Goal: Task Accomplishment & Management: Use online tool/utility

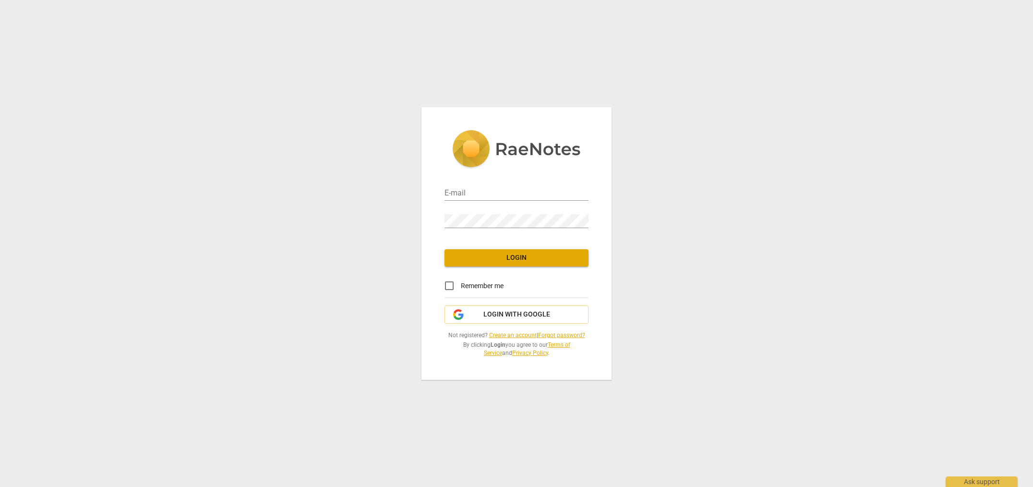
type input "[EMAIL_ADDRESS][DOMAIN_NAME]"
click at [521, 256] on span "Login" at bounding box center [516, 258] width 129 height 10
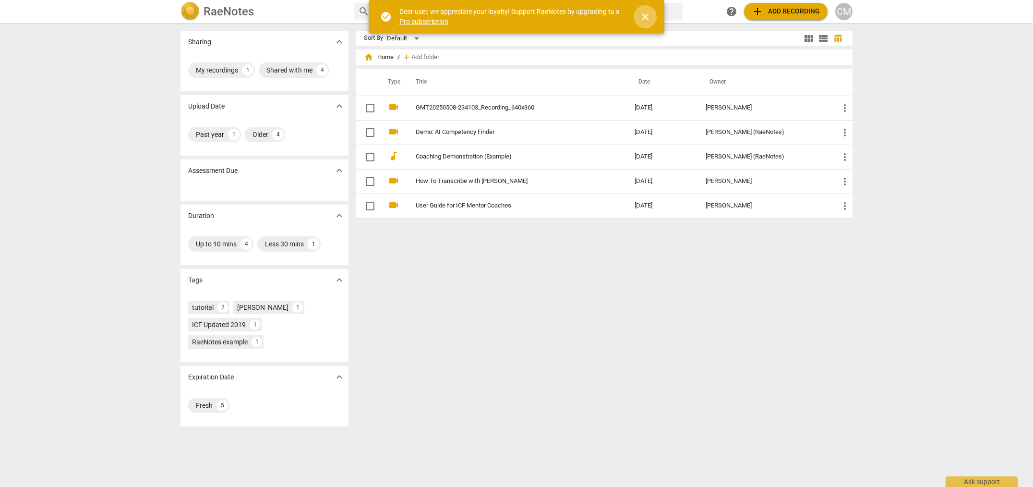
click at [646, 17] on span "close" at bounding box center [645, 17] width 12 height 12
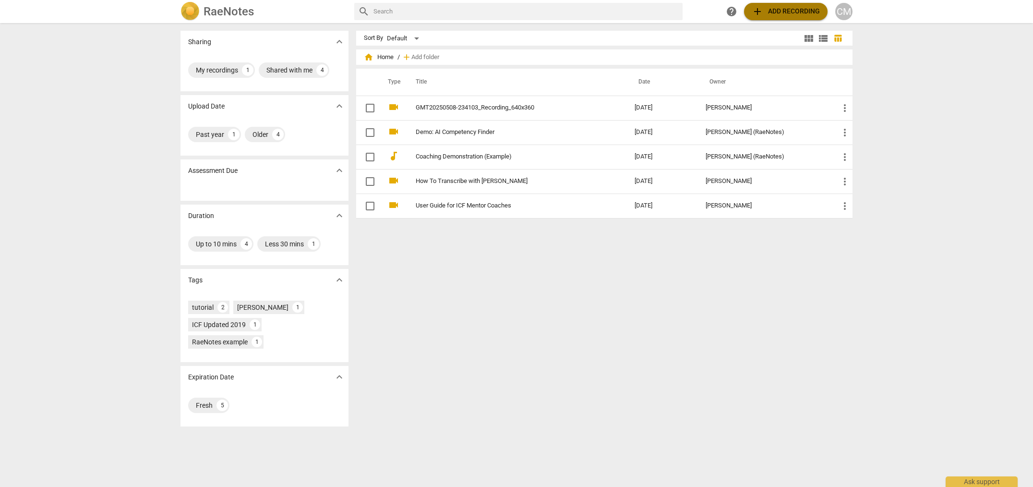
click at [759, 12] on span "add" at bounding box center [758, 12] width 12 height 12
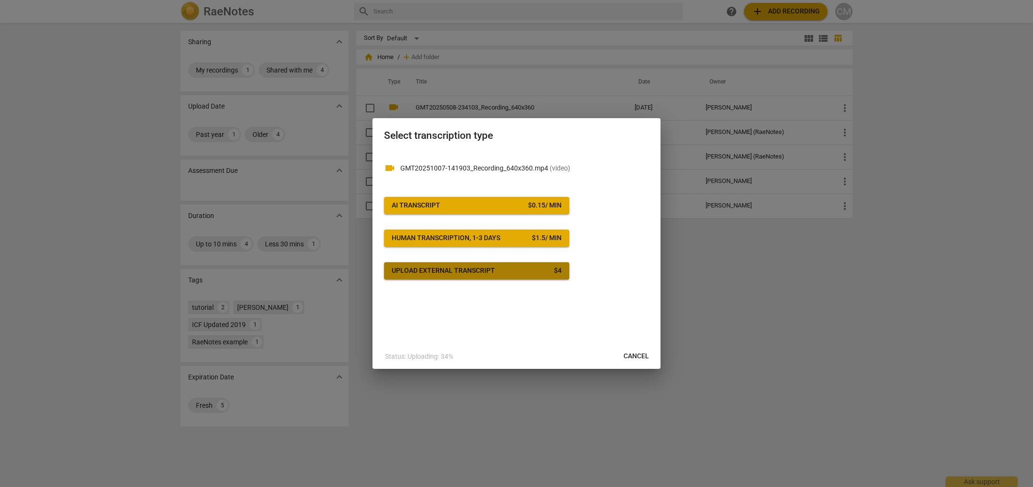
click at [463, 271] on div "Upload external transcript" at bounding box center [443, 271] width 103 height 10
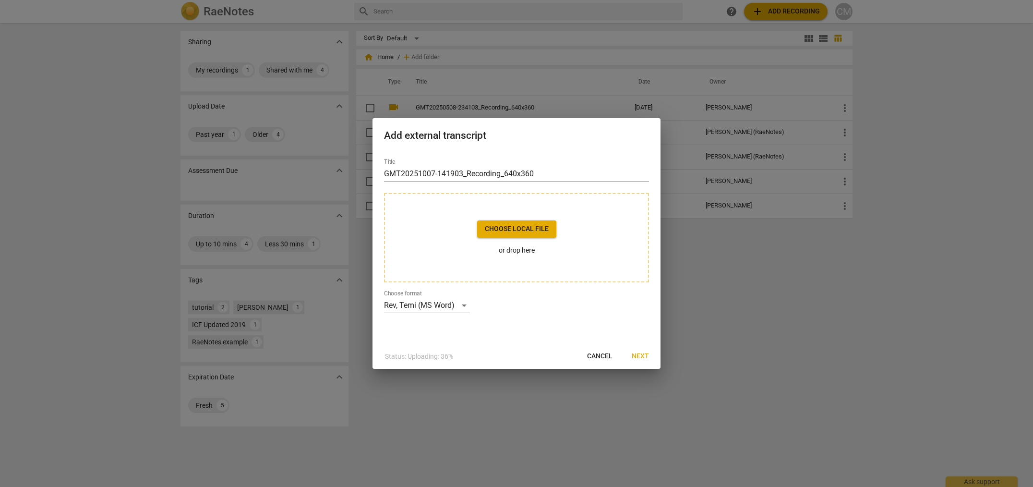
click at [603, 357] on span "Cancel" at bounding box center [599, 356] width 25 height 10
drag, startPoint x: 564, startPoint y: 141, endPoint x: 592, endPoint y: 165, distance: 36.4
click at [593, 168] on div "Add external transcript Title GMT20251007-141903_Recording_640x360 Choose local…" at bounding box center [516, 243] width 288 height 251
click at [462, 307] on div "Rev, Temi (MS Word)" at bounding box center [427, 305] width 86 height 15
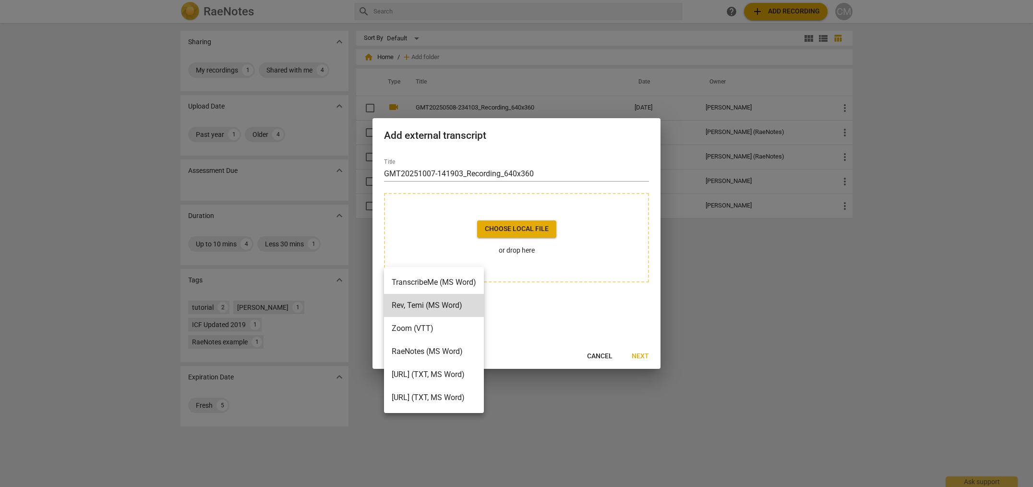
click at [724, 283] on div at bounding box center [516, 243] width 1033 height 487
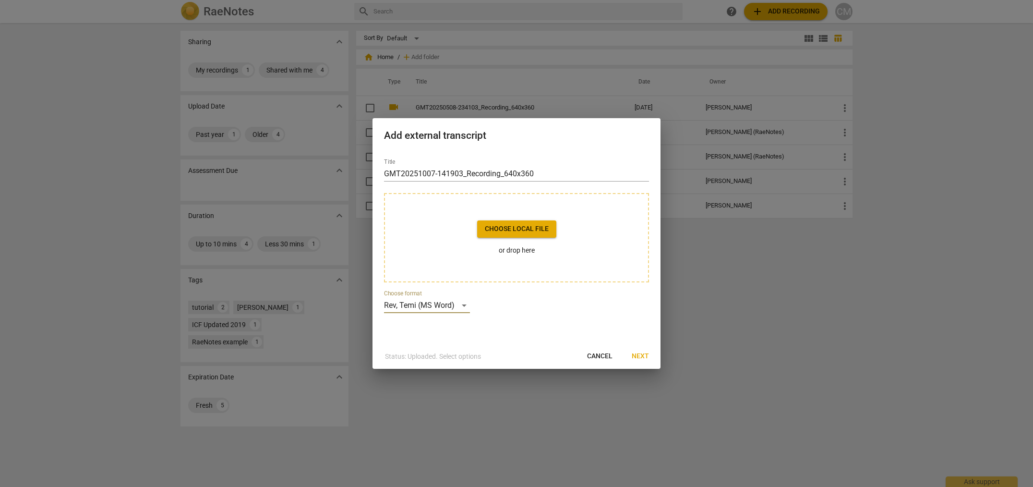
click at [595, 356] on span "Cancel" at bounding box center [599, 356] width 25 height 10
click at [639, 355] on span "Next" at bounding box center [640, 356] width 17 height 10
drag, startPoint x: 524, startPoint y: 143, endPoint x: 630, endPoint y: 229, distance: 136.1
click at [630, 229] on div "Add external transcript Title GMT20251007-141903_Recording_640x360 Choose local…" at bounding box center [516, 243] width 288 height 251
click at [592, 358] on span "Cancel" at bounding box center [599, 356] width 25 height 10
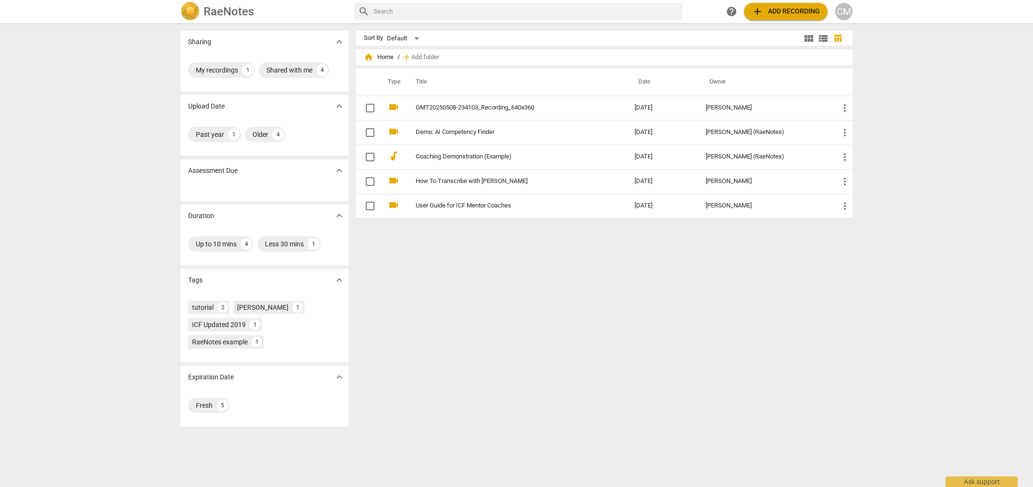
click at [773, 15] on span "add Add recording" at bounding box center [786, 12] width 68 height 12
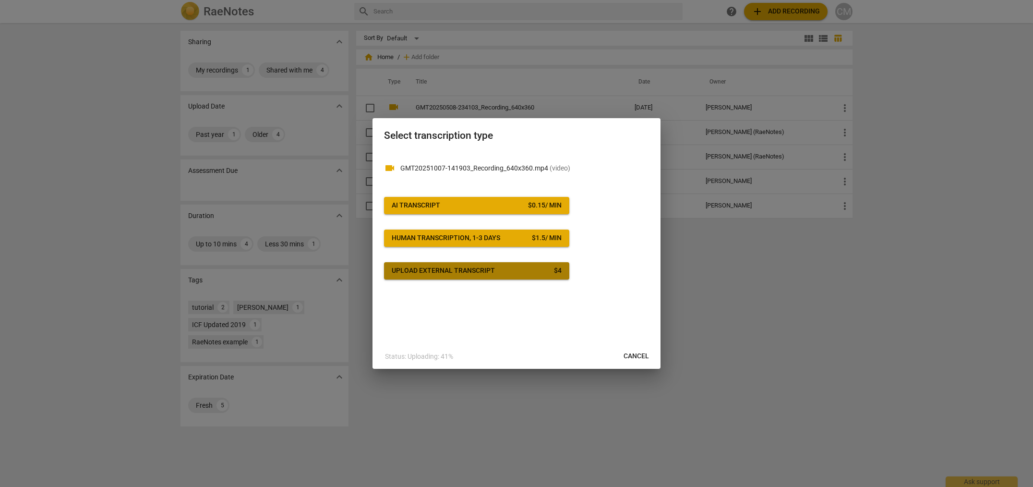
click at [474, 272] on div "Upload external transcript" at bounding box center [443, 271] width 103 height 10
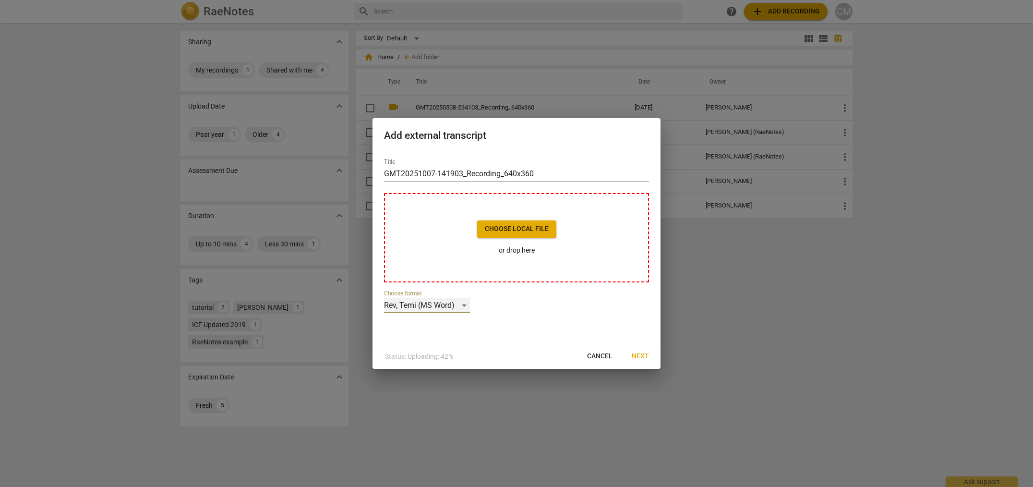
click at [465, 306] on div "Rev, Temi (MS Word)" at bounding box center [427, 305] width 86 height 15
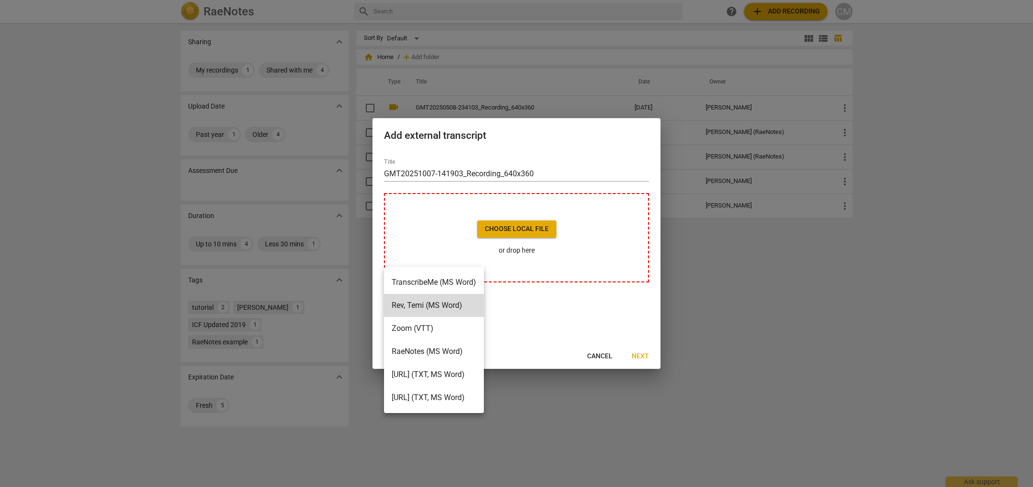
click at [599, 355] on div at bounding box center [516, 243] width 1033 height 487
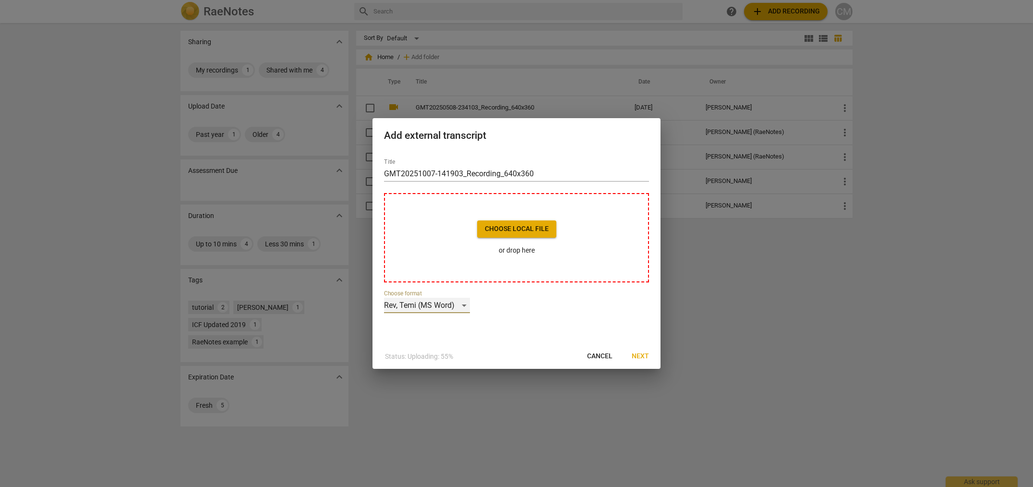
click at [466, 305] on div "Rev, Temi (MS Word)" at bounding box center [427, 305] width 86 height 15
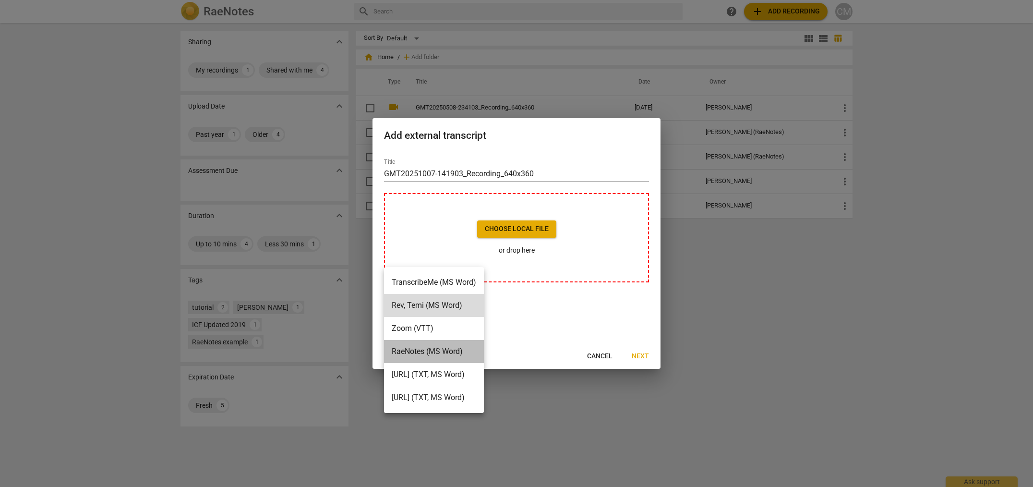
click at [424, 348] on li "RaeNotes (MS Word)" at bounding box center [434, 351] width 100 height 23
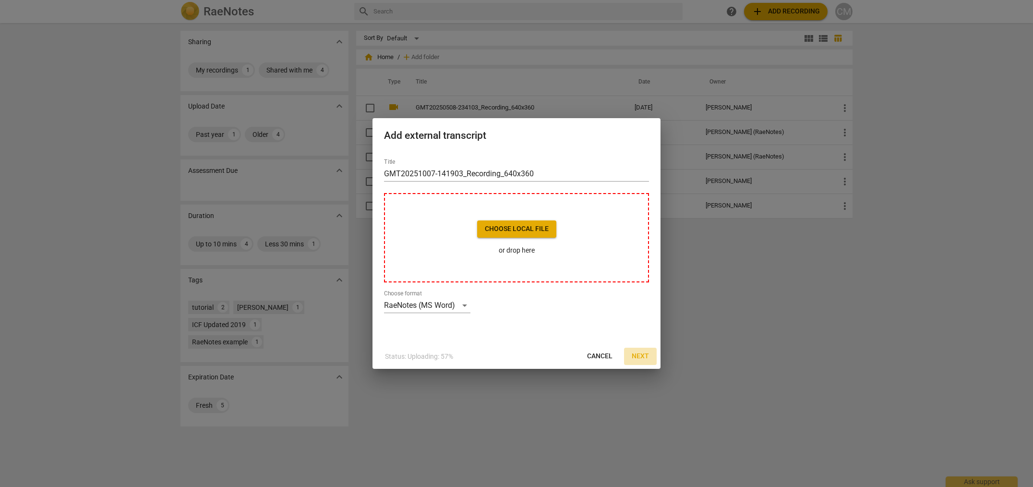
click at [644, 355] on span "Next" at bounding box center [640, 356] width 17 height 10
drag, startPoint x: 568, startPoint y: 140, endPoint x: 662, endPoint y: 156, distance: 95.8
click at [662, 156] on div "Add external transcript Title GMT20251007-141903_Recording_640x360 Choose local…" at bounding box center [516, 243] width 1033 height 487
click at [601, 357] on span "Cancel" at bounding box center [599, 356] width 25 height 10
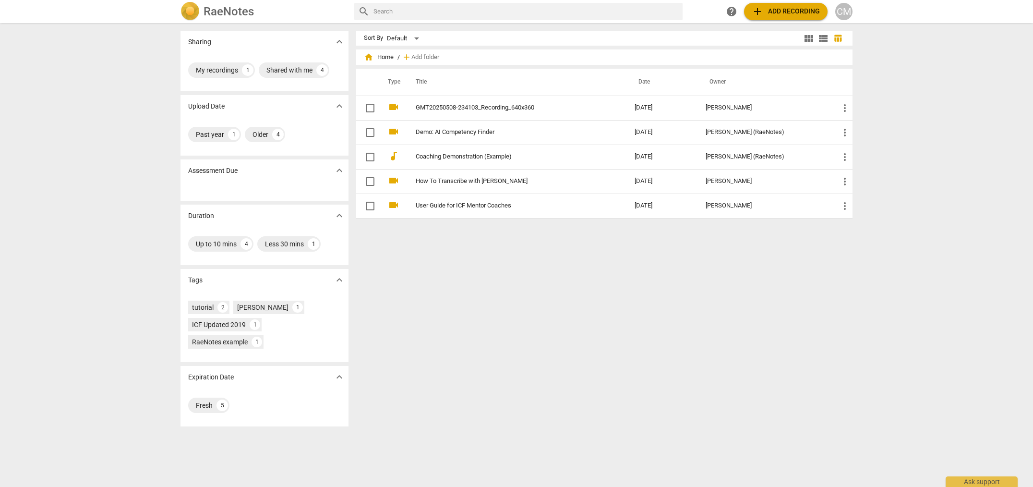
click at [240, 12] on h2 "RaeNotes" at bounding box center [229, 11] width 50 height 13
click at [732, 14] on span "help" at bounding box center [732, 12] width 12 height 12
click at [786, 14] on span "add Add recording" at bounding box center [786, 12] width 68 height 12
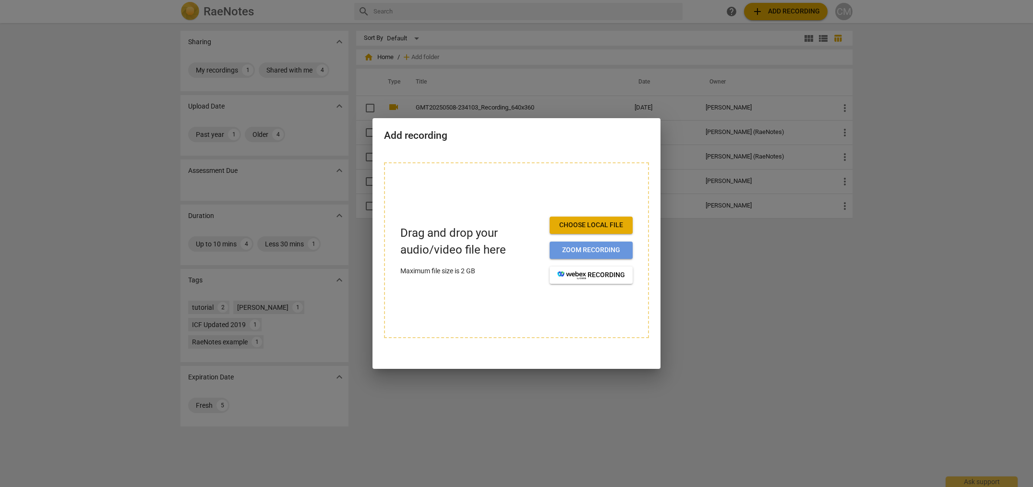
click at [598, 254] on span "Zoom recording" at bounding box center [591, 250] width 68 height 10
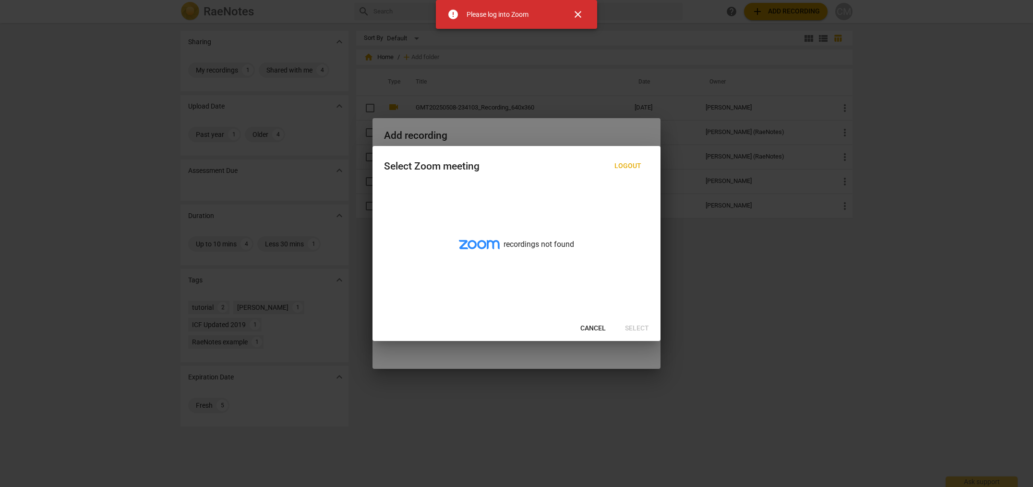
drag, startPoint x: 576, startPoint y: 14, endPoint x: 577, endPoint y: 26, distance: 12.0
click at [576, 15] on span "close" at bounding box center [578, 15] width 12 height 12
click at [600, 327] on span "Cancel" at bounding box center [592, 329] width 25 height 10
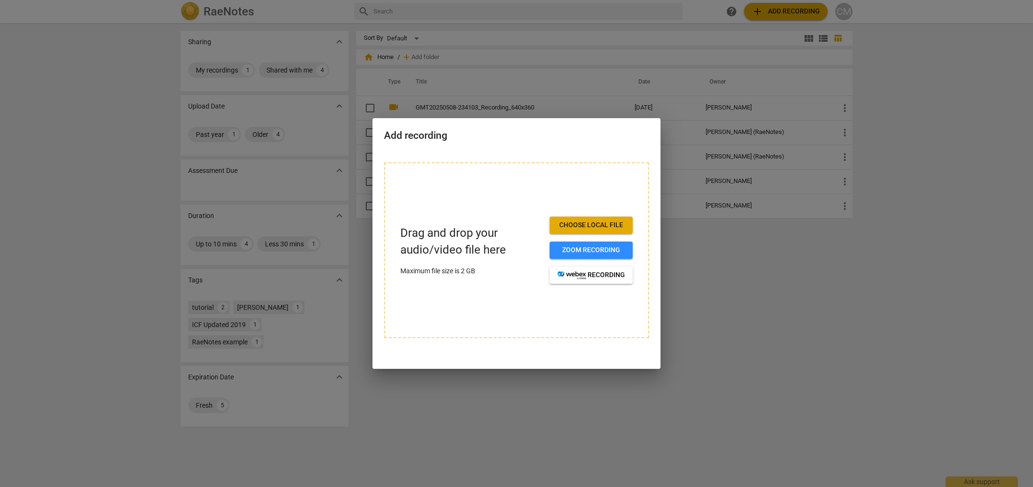
click at [595, 222] on span "Choose local file" at bounding box center [591, 225] width 68 height 10
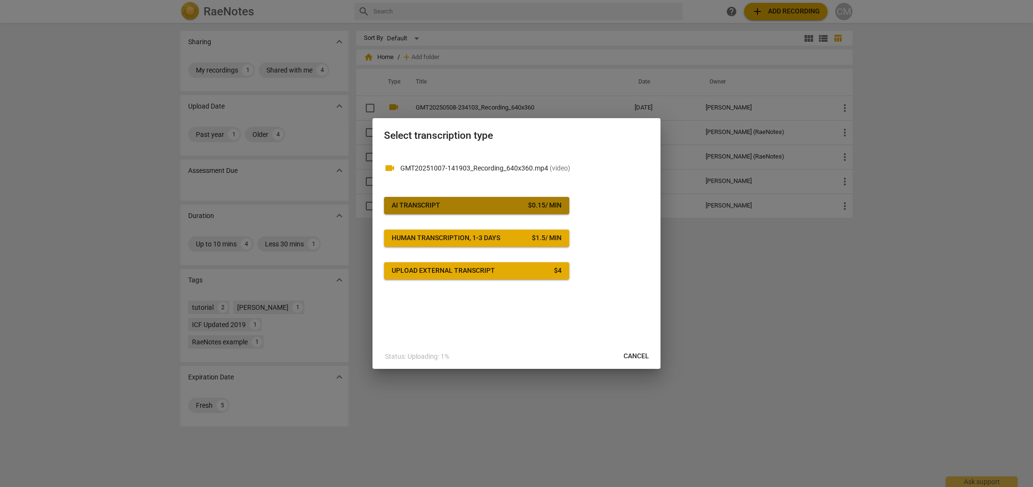
click at [489, 205] on span "AI Transcript $ 0.15 / min" at bounding box center [477, 206] width 170 height 10
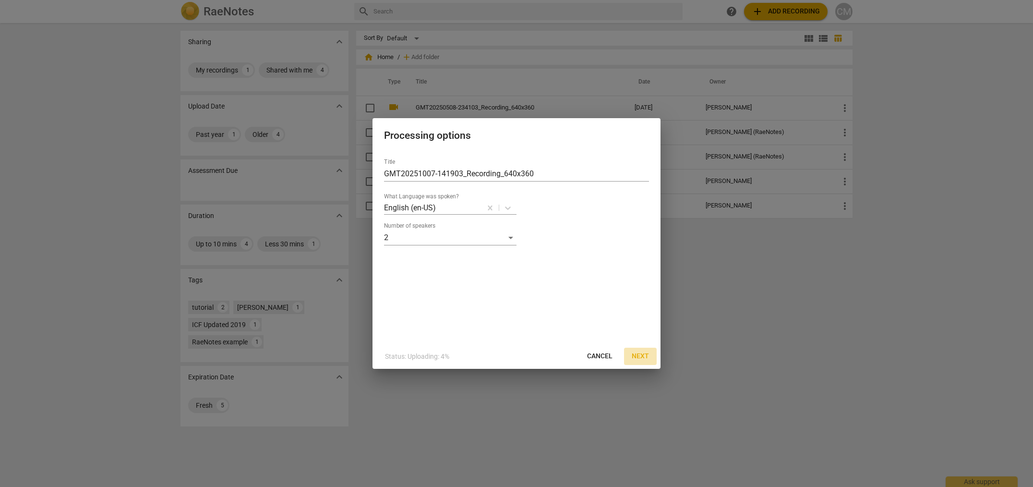
click at [643, 357] on span "Next" at bounding box center [640, 356] width 17 height 10
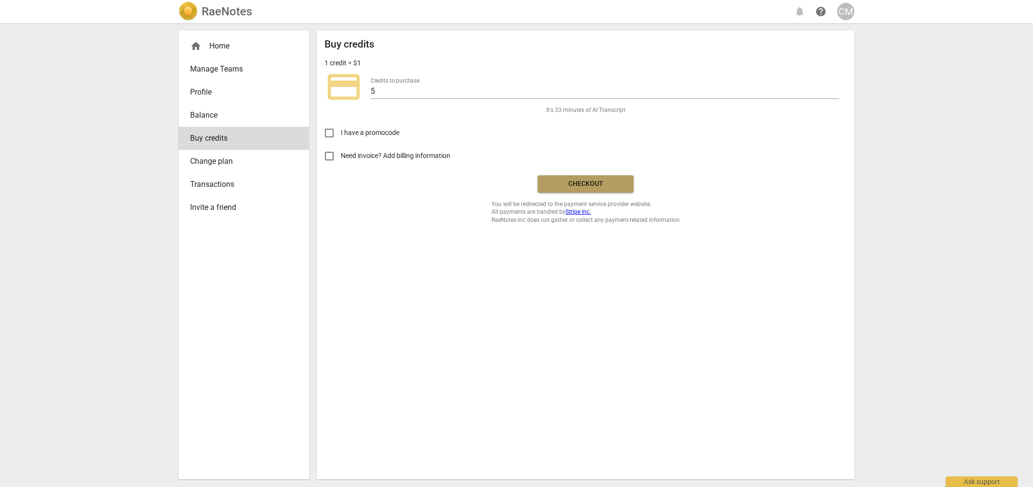
click at [597, 184] on span "Checkout" at bounding box center [585, 184] width 81 height 10
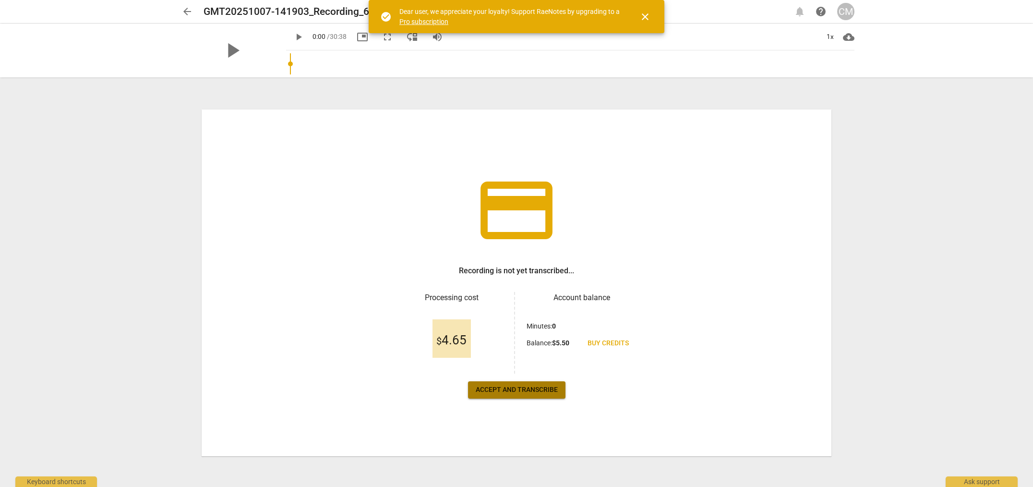
click at [508, 390] on span "Accept and transcribe" at bounding box center [517, 390] width 82 height 10
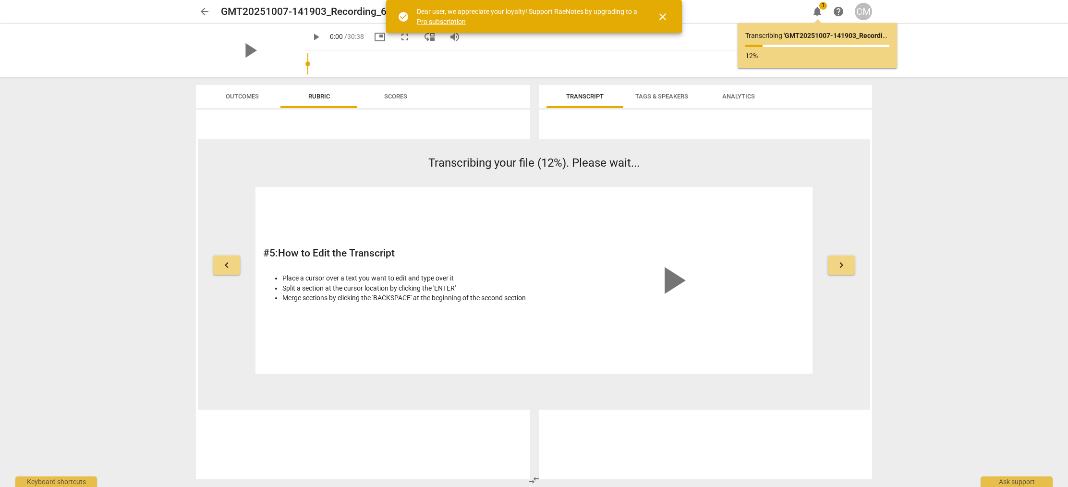
click at [224, 267] on span "keyboard_arrow_left" at bounding box center [227, 265] width 12 height 12
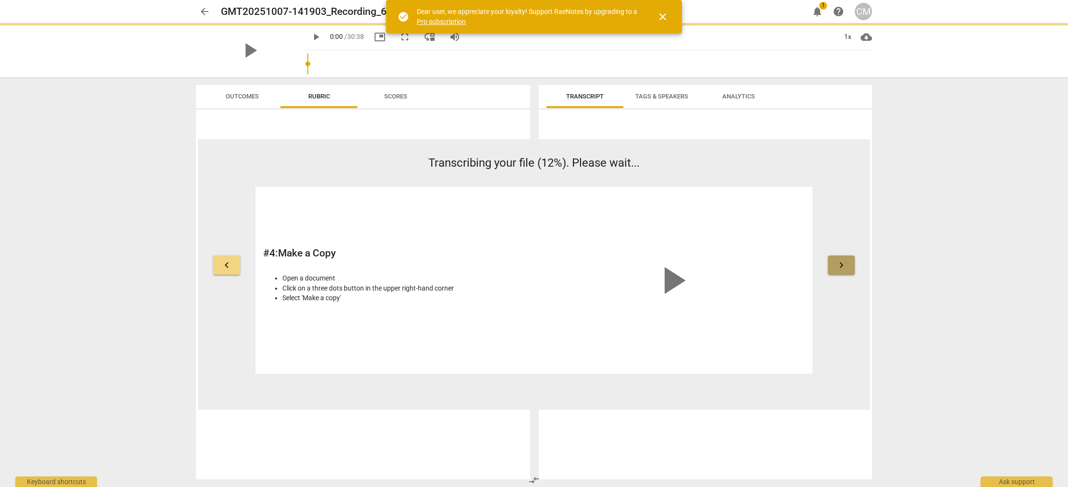
click at [842, 267] on span "keyboard_arrow_right" at bounding box center [841, 265] width 12 height 12
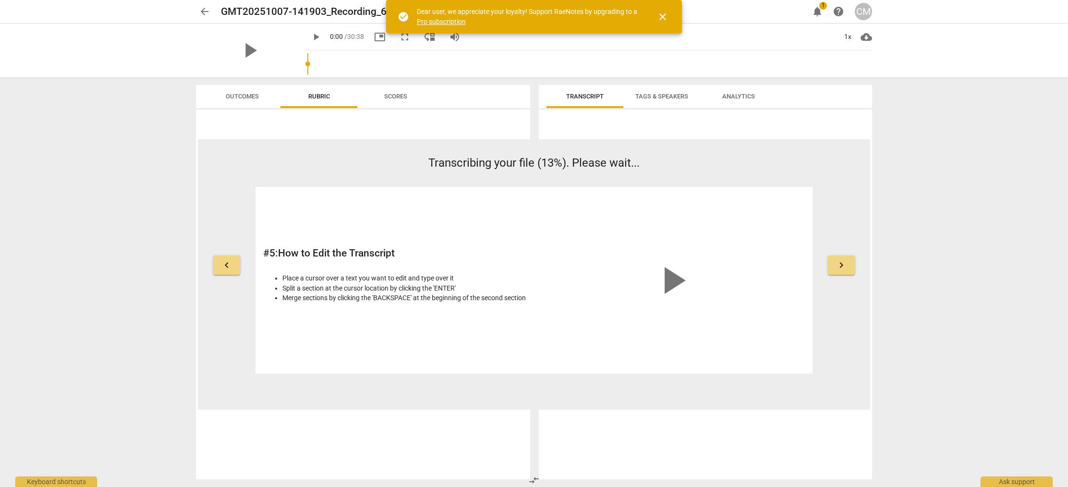
click at [842, 267] on span "keyboard_arrow_right" at bounding box center [841, 265] width 12 height 12
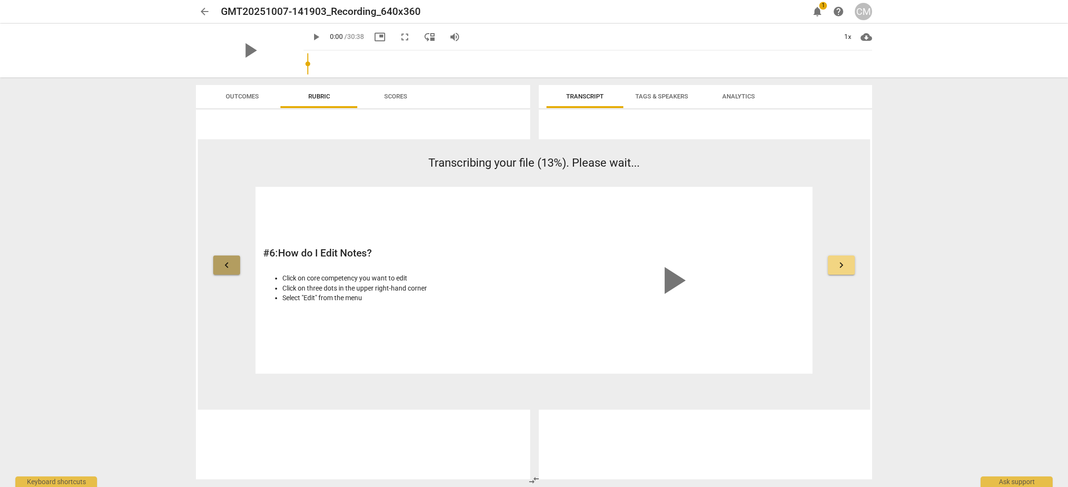
click at [236, 266] on button "keyboard_arrow_left" at bounding box center [226, 264] width 27 height 19
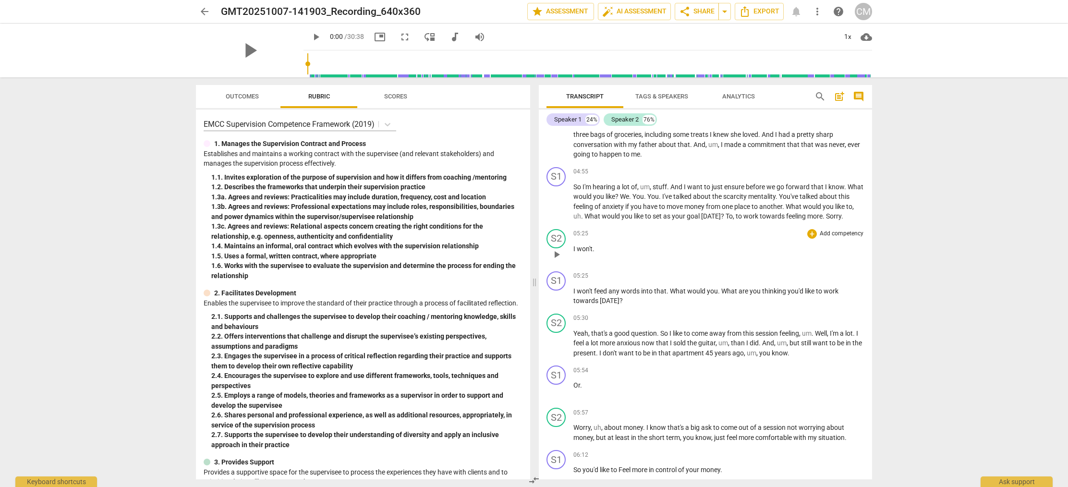
scroll to position [989, 0]
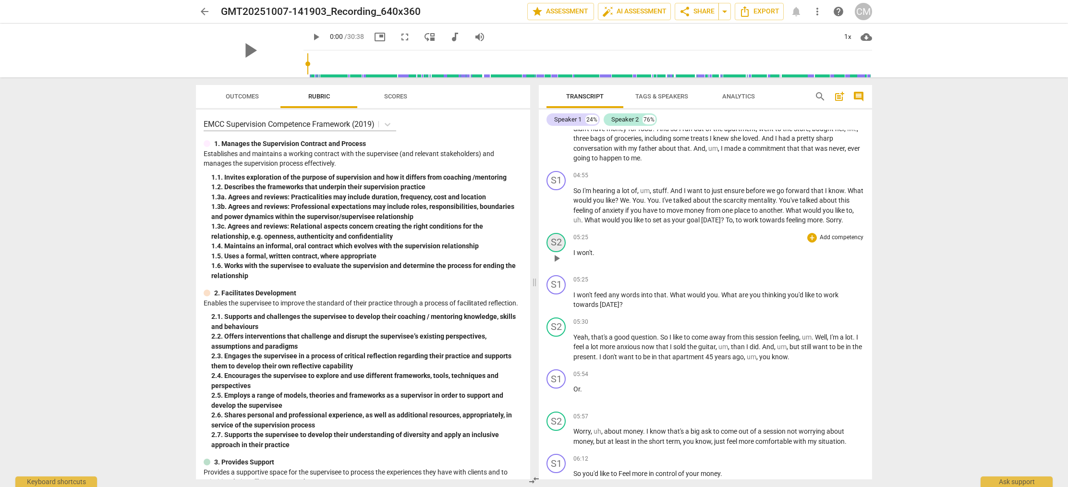
click at [555, 233] on div "S2" at bounding box center [555, 242] width 19 height 19
click at [621, 279] on div "Speaker 2" at bounding box center [592, 278] width 72 height 15
click at [589, 261] on li "Speaker 1" at bounding box center [592, 260] width 73 height 18
click at [574, 249] on span "I" at bounding box center [574, 253] width 3 height 8
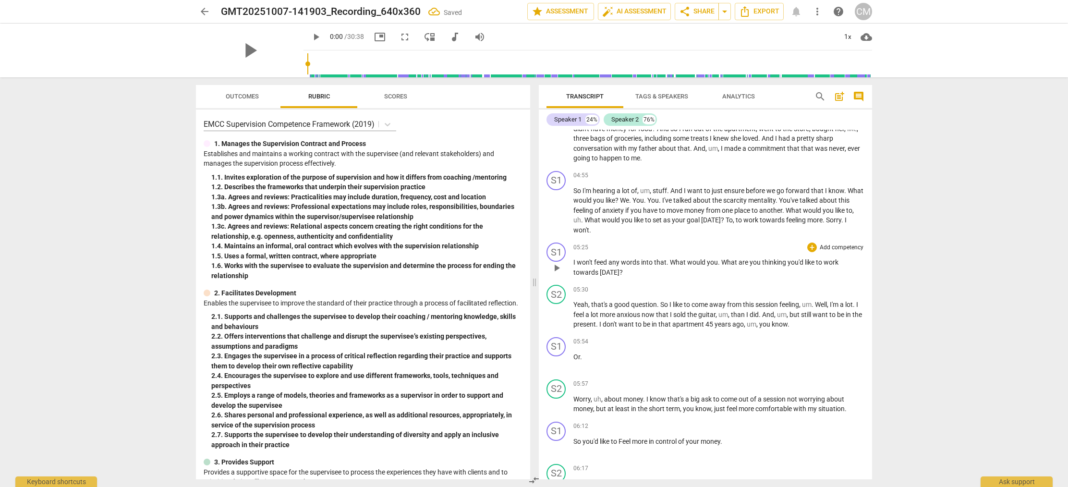
click at [573, 258] on span "I" at bounding box center [574, 262] width 3 height 8
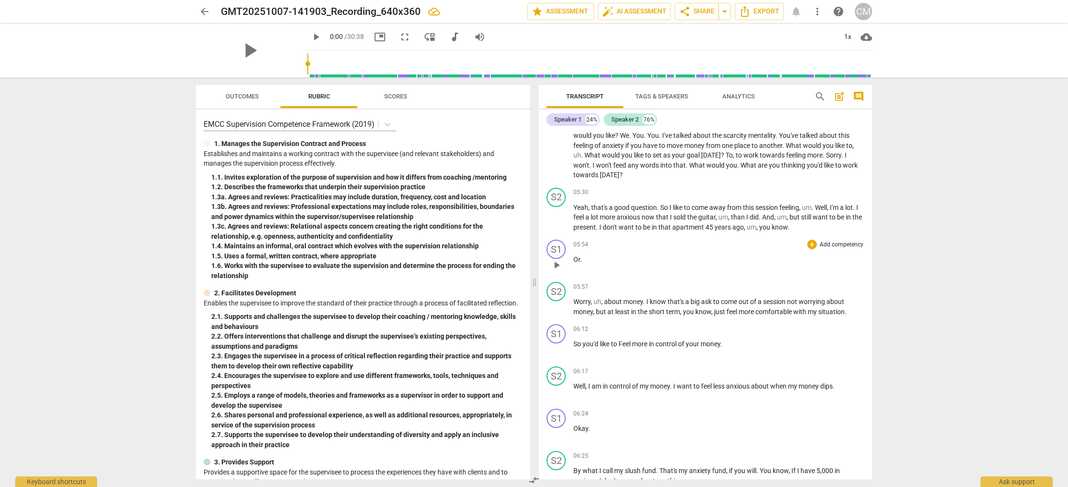
scroll to position [1057, 0]
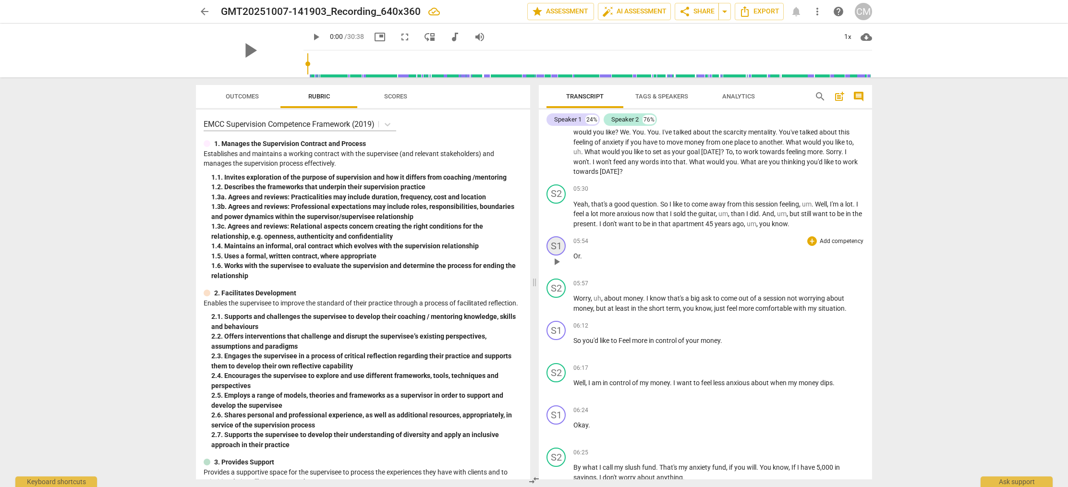
click at [558, 237] on div "S1" at bounding box center [555, 245] width 19 height 19
click at [590, 283] on div "Speaker 1" at bounding box center [592, 282] width 72 height 15
drag, startPoint x: 594, startPoint y: 300, endPoint x: 594, endPoint y: 293, distance: 7.7
click at [594, 300] on li "Speaker 2" at bounding box center [592, 300] width 73 height 18
click at [573, 252] on span "Or" at bounding box center [576, 256] width 7 height 8
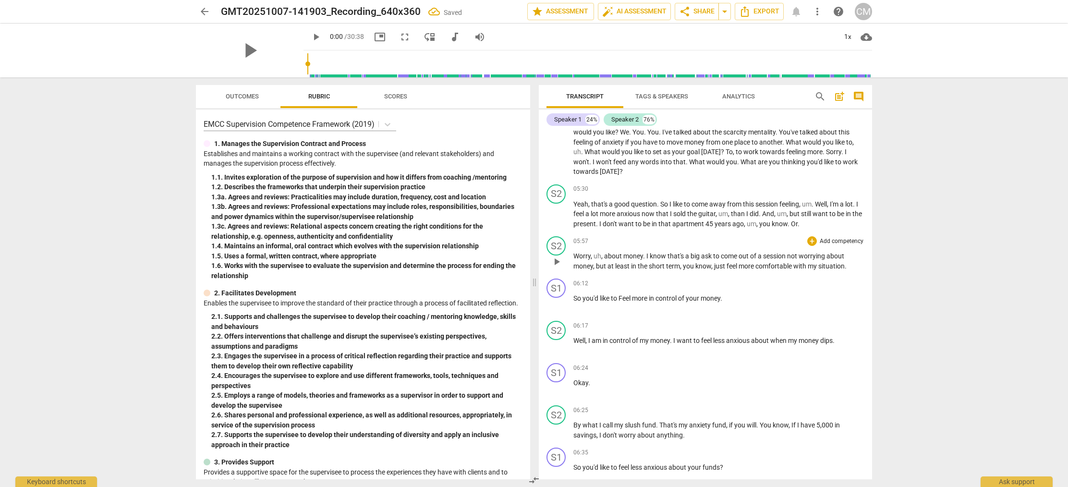
click at [575, 252] on span "Worry" at bounding box center [581, 256] width 17 height 8
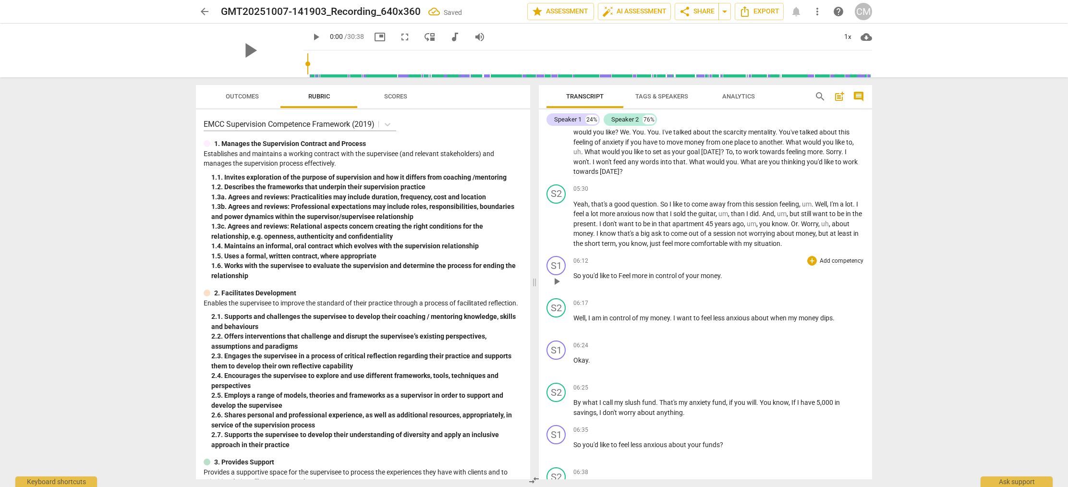
drag, startPoint x: 622, startPoint y: 265, endPoint x: 640, endPoint y: 265, distance: 18.7
click at [622, 272] on span "Feel" at bounding box center [624, 276] width 13 height 8
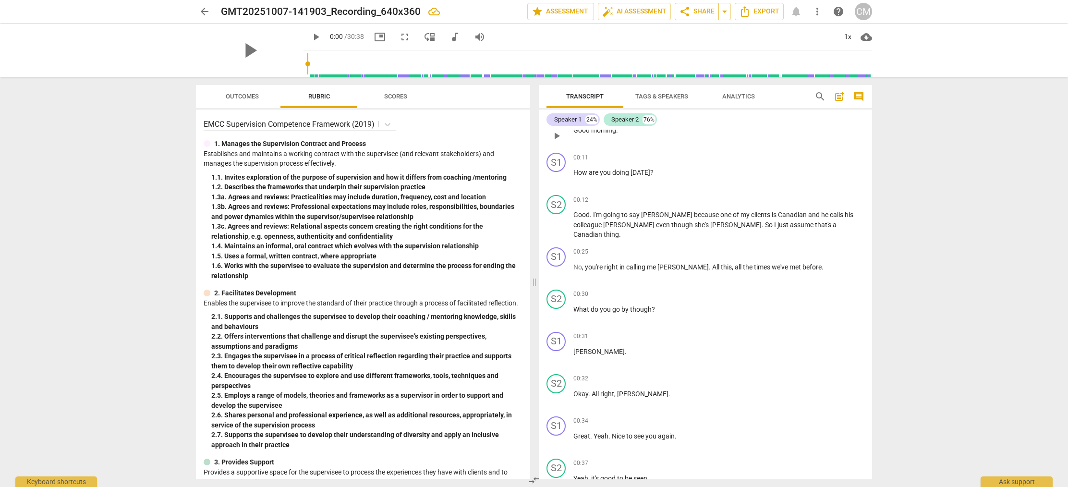
scroll to position [0, 0]
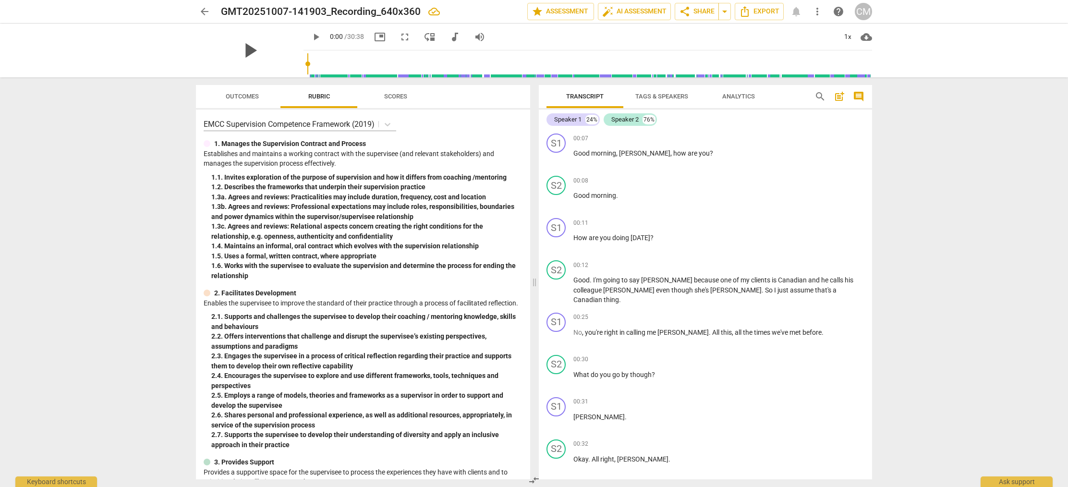
click at [247, 54] on span "play_arrow" at bounding box center [249, 50] width 25 height 25
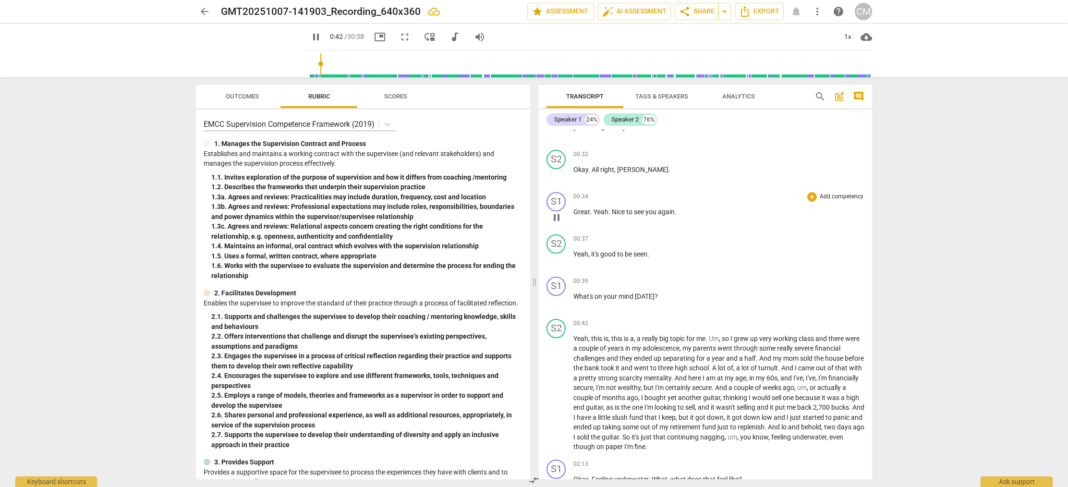
scroll to position [290, 0]
drag, startPoint x: 311, startPoint y: 64, endPoint x: 304, endPoint y: 65, distance: 6.3
click at [307, 65] on input "range" at bounding box center [589, 63] width 564 height 31
click at [574, 207] on span "Great" at bounding box center [581, 211] width 17 height 8
drag, startPoint x: 575, startPoint y: 200, endPoint x: 592, endPoint y: 200, distance: 17.8
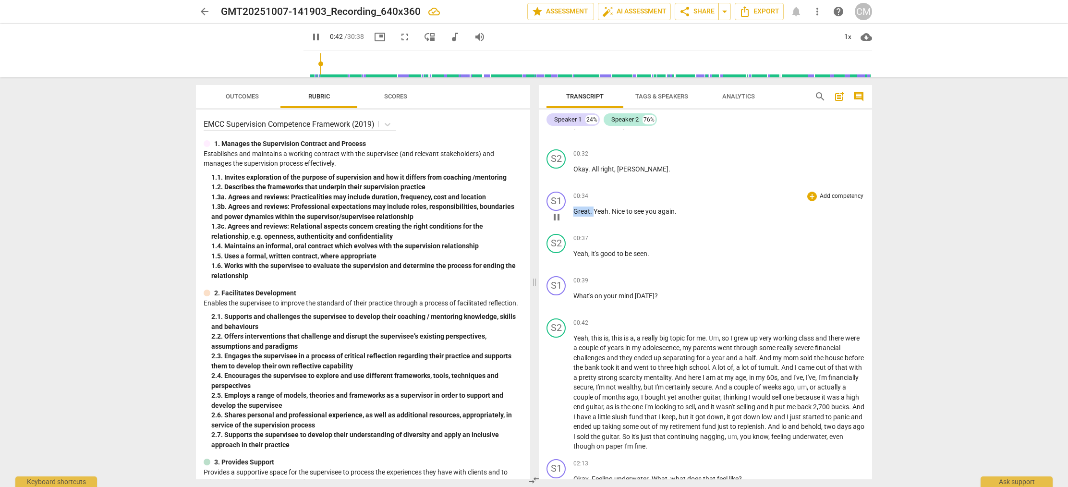
click at [593, 206] on p "Great . Yeah . Nice to see you again ." at bounding box center [718, 211] width 291 height 10
type input "43"
click at [653, 164] on p "Okay . All right , [PERSON_NAME] ." at bounding box center [718, 169] width 291 height 10
type input "46"
drag, startPoint x: 643, startPoint y: 159, endPoint x: 657, endPoint y: 160, distance: 13.5
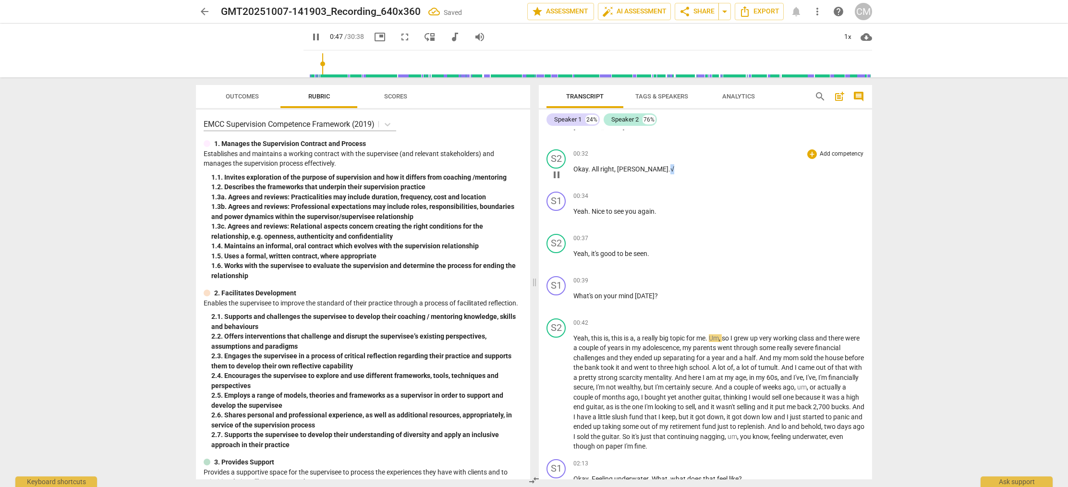
click at [647, 164] on p "Okay . All right , [PERSON_NAME] .√" at bounding box center [718, 169] width 291 height 10
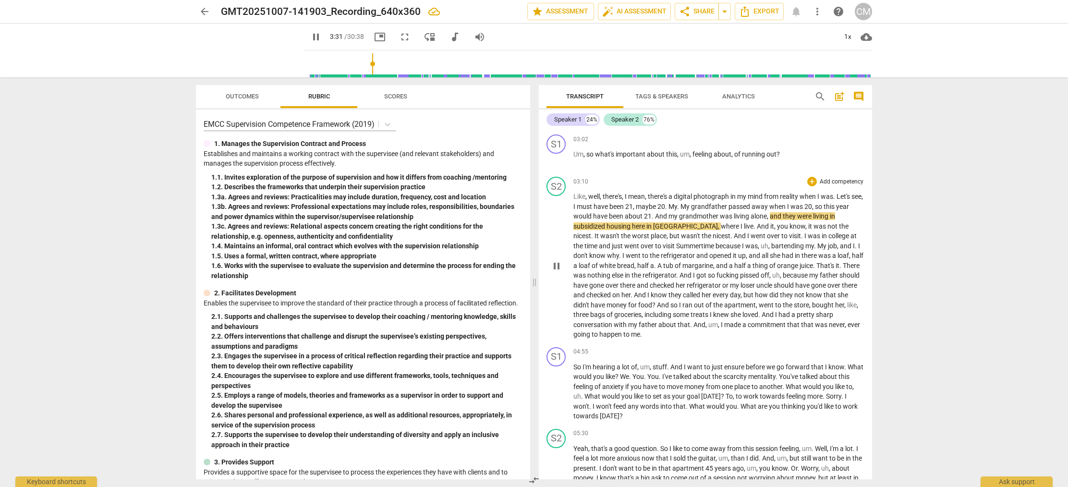
scroll to position [817, 0]
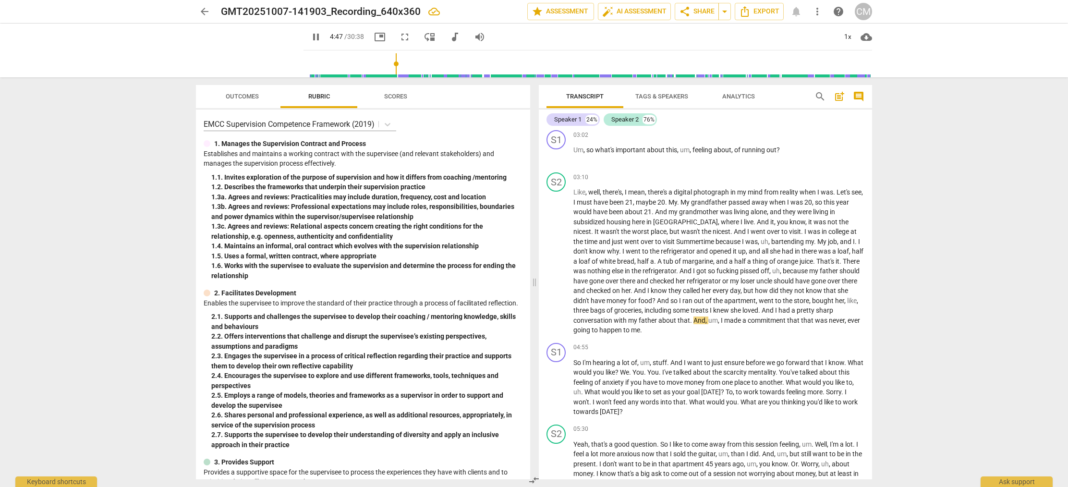
drag, startPoint x: 366, startPoint y: 63, endPoint x: 385, endPoint y: 65, distance: 18.8
click at [385, 65] on input "range" at bounding box center [589, 63] width 564 height 31
drag, startPoint x: 677, startPoint y: 362, endPoint x: 683, endPoint y: 360, distance: 6.5
click at [683, 360] on p "So I'm hearing a lot of , um , stuff . And I want to just ensure before we go f…" at bounding box center [718, 387] width 291 height 59
type input "312"
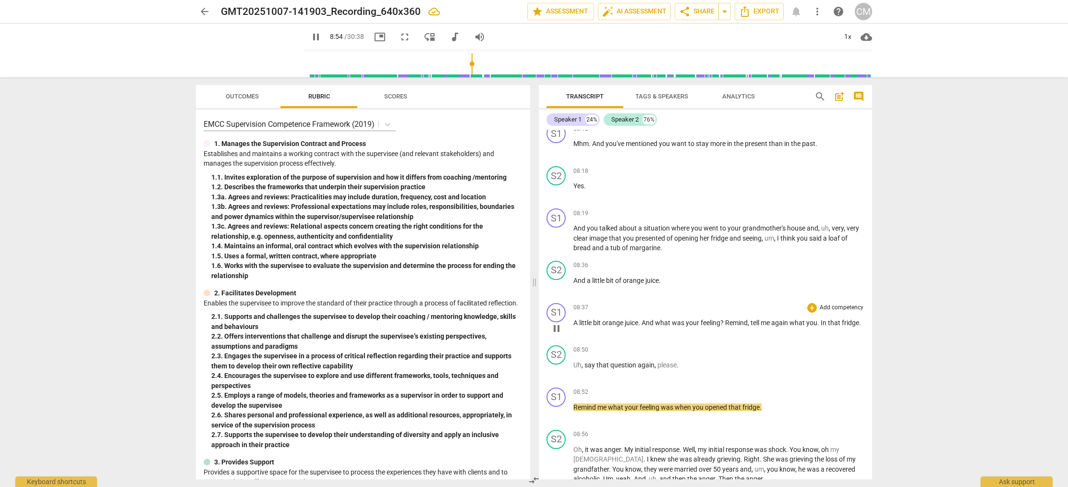
scroll to position [1691, 0]
click at [819, 317] on p "A little bit orange juice . And what was your feeling ? Remind , tell me again …" at bounding box center [718, 322] width 291 height 10
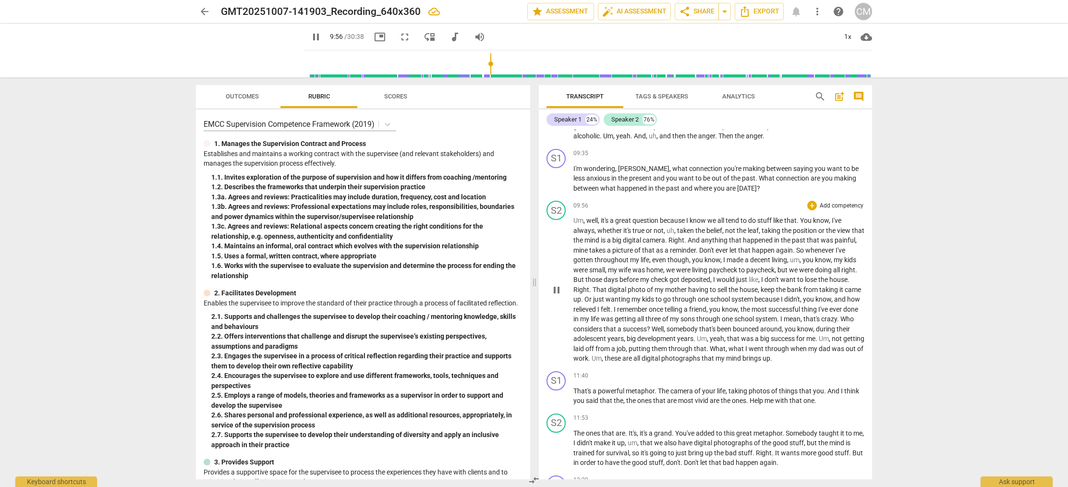
scroll to position [2035, 0]
drag, startPoint x: 486, startPoint y: 64, endPoint x: 511, endPoint y: 65, distance: 25.5
click at [511, 65] on input "range" at bounding box center [589, 63] width 564 height 31
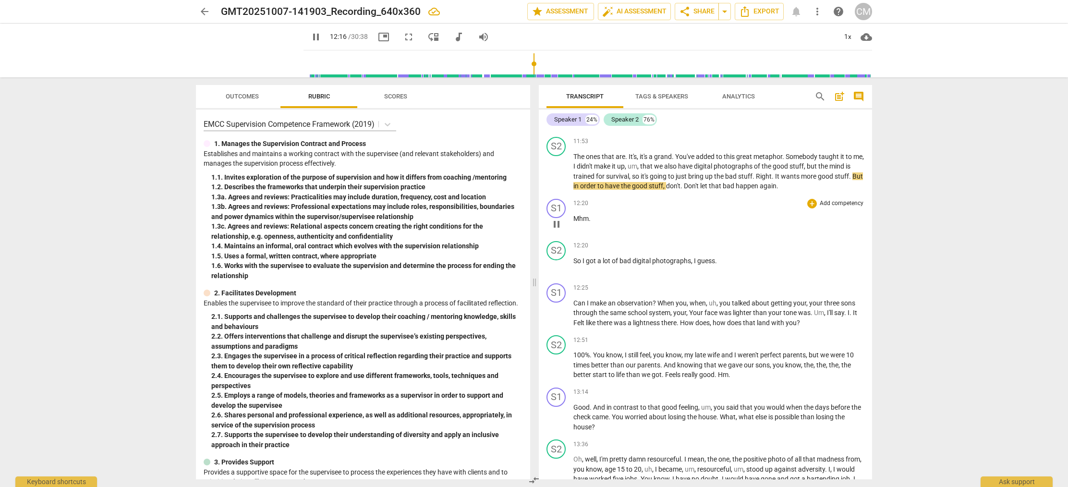
scroll to position [2312, 0]
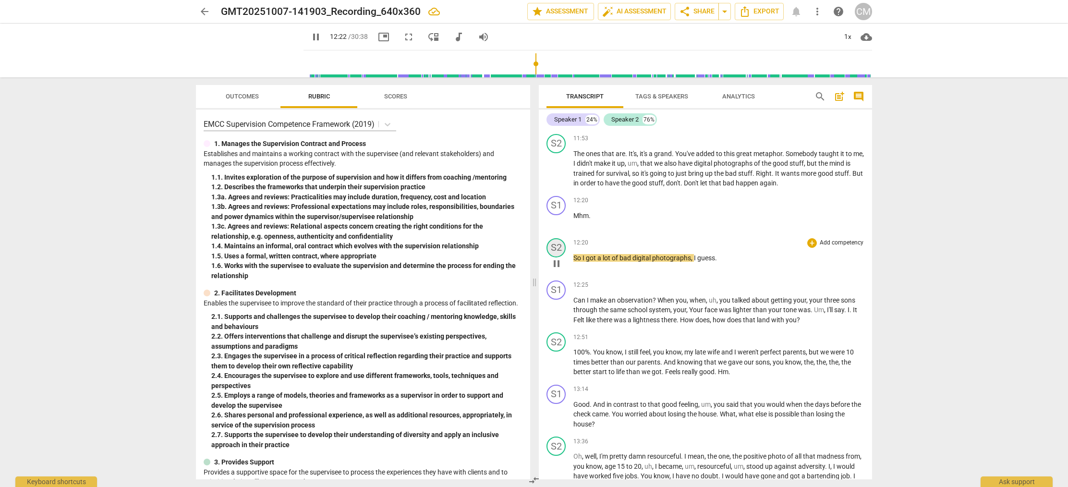
click at [557, 238] on div "S2" at bounding box center [555, 247] width 19 height 19
click at [724, 208] on div at bounding box center [534, 243] width 1068 height 487
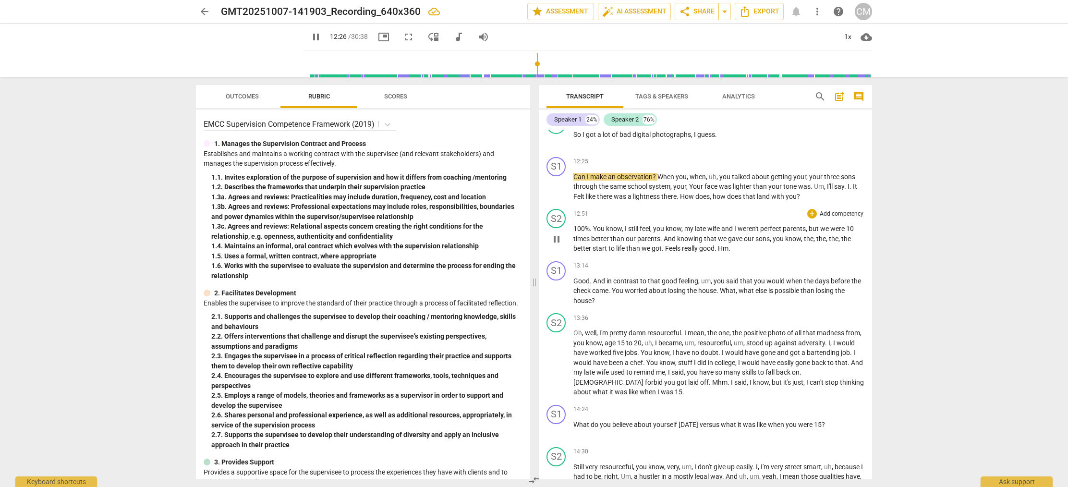
scroll to position [2437, 0]
click at [847, 176] on p "Can I make an observation ? When you , when , uh , you talked about getting you…" at bounding box center [718, 185] width 291 height 30
click at [787, 191] on span "you" at bounding box center [790, 195] width 11 height 8
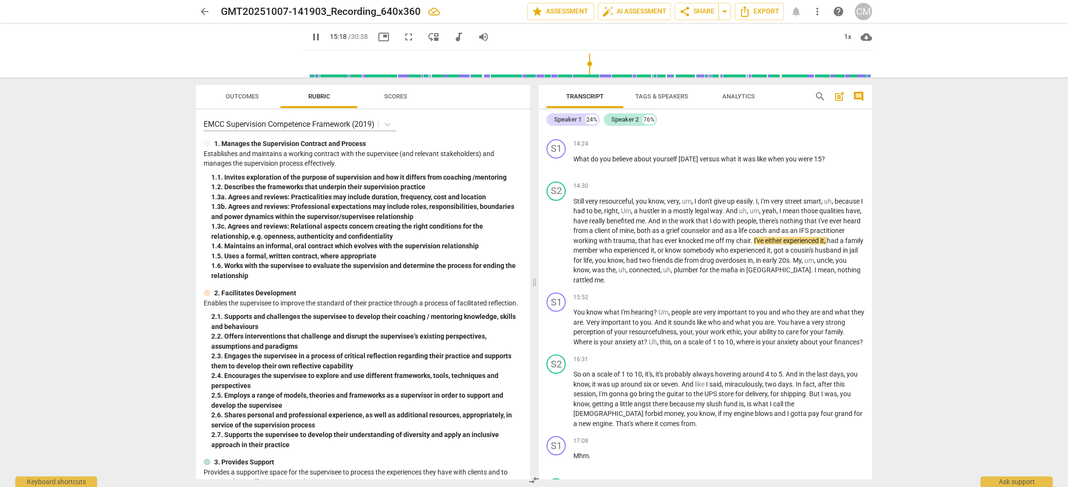
scroll to position [2701, 0]
click at [601, 318] on span "Very" at bounding box center [593, 322] width 15 height 8
type input "963"
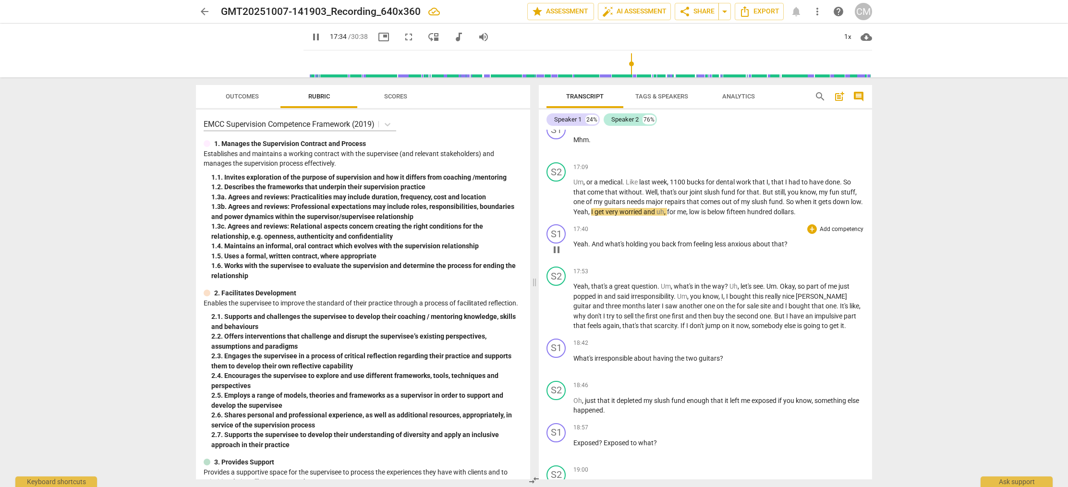
scroll to position [3020, 0]
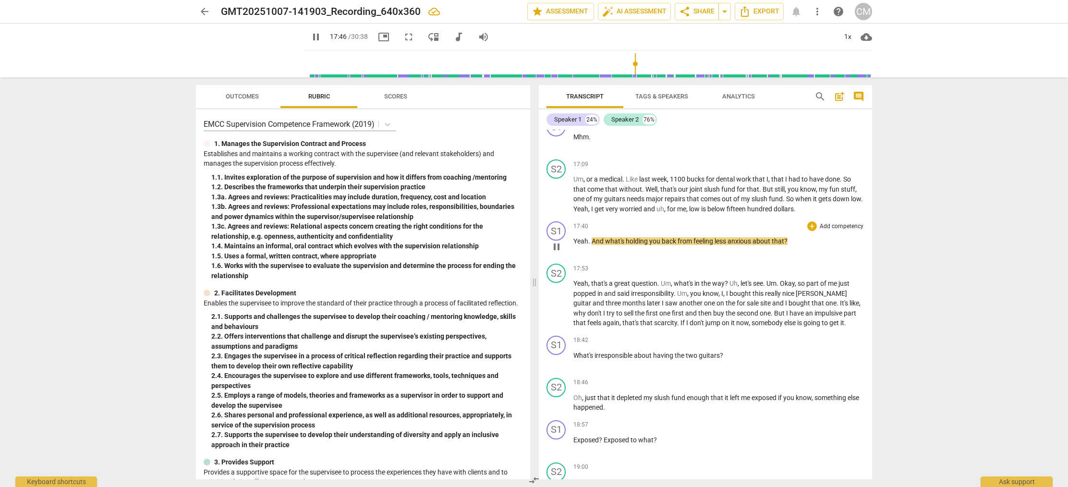
click at [592, 240] on span "And" at bounding box center [597, 241] width 13 height 8
type input "1069"
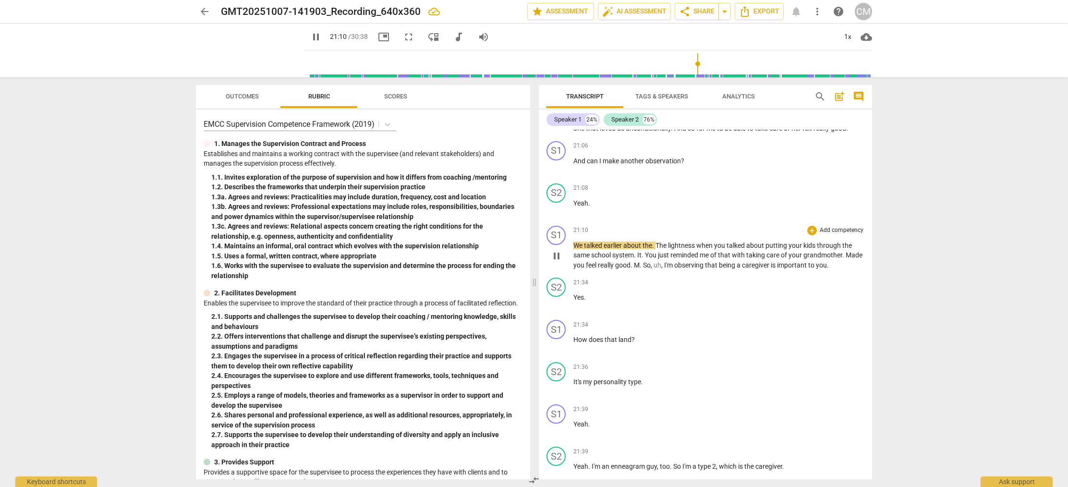
scroll to position [3885, 0]
drag, startPoint x: 660, startPoint y: 252, endPoint x: 667, endPoint y: 252, distance: 7.2
click at [660, 248] on span "The" at bounding box center [661, 244] width 12 height 8
type input "1276"
drag, startPoint x: 655, startPoint y: 274, endPoint x: 660, endPoint y: 272, distance: 5.6
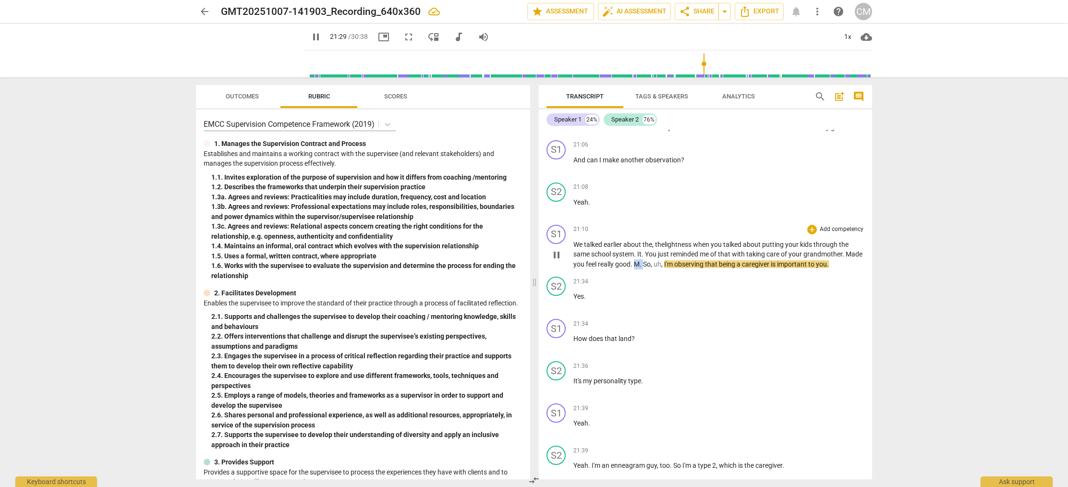
click at [662, 269] on p "We talked earlier about the, t he lightness when you talked about putting your …" at bounding box center [718, 255] width 291 height 30
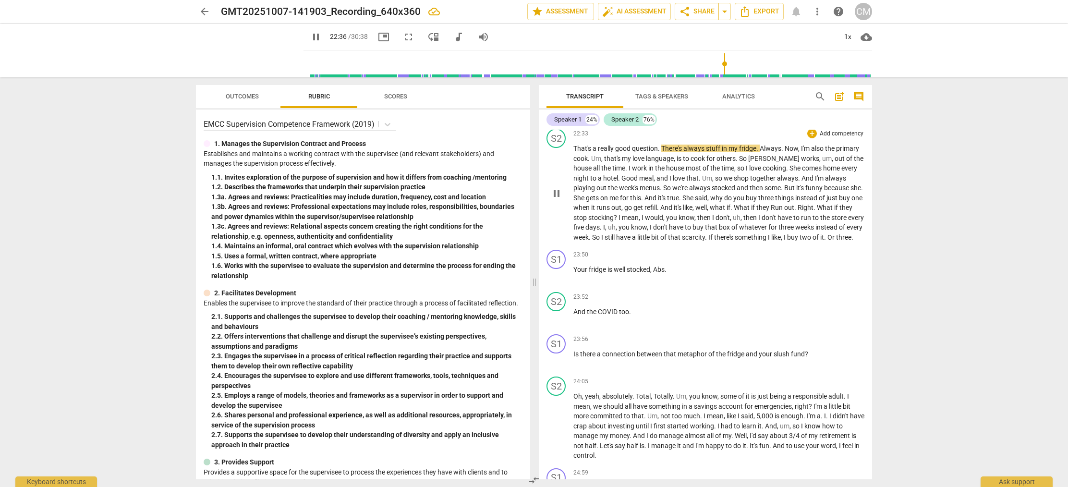
scroll to position [4560, 0]
click at [660, 273] on span "Abs" at bounding box center [659, 269] width 12 height 8
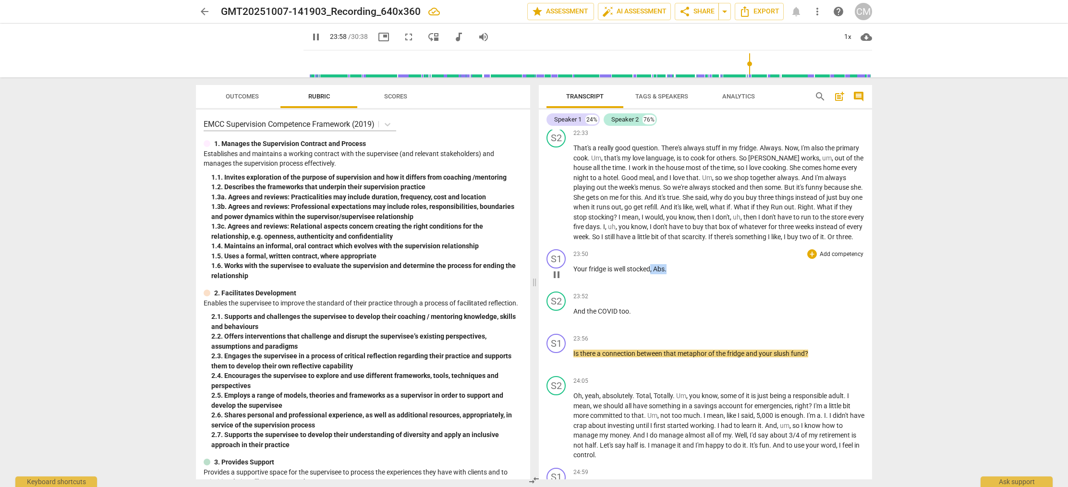
drag, startPoint x: 667, startPoint y: 288, endPoint x: 651, endPoint y: 290, distance: 15.9
click at [651, 274] on p "Your fridge is well stocked , Abs ." at bounding box center [718, 269] width 291 height 10
type input "1440"
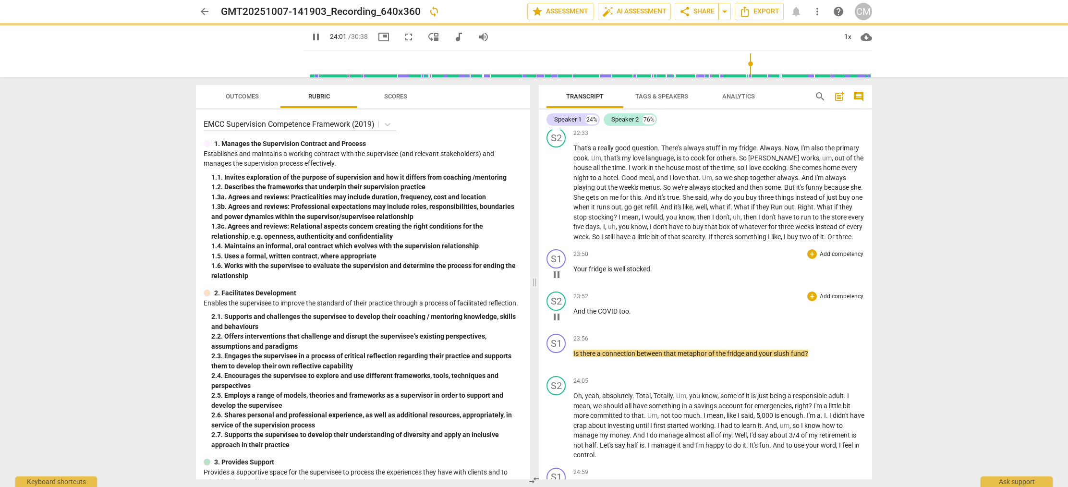
click at [577, 315] on span "And" at bounding box center [579, 311] width 13 height 8
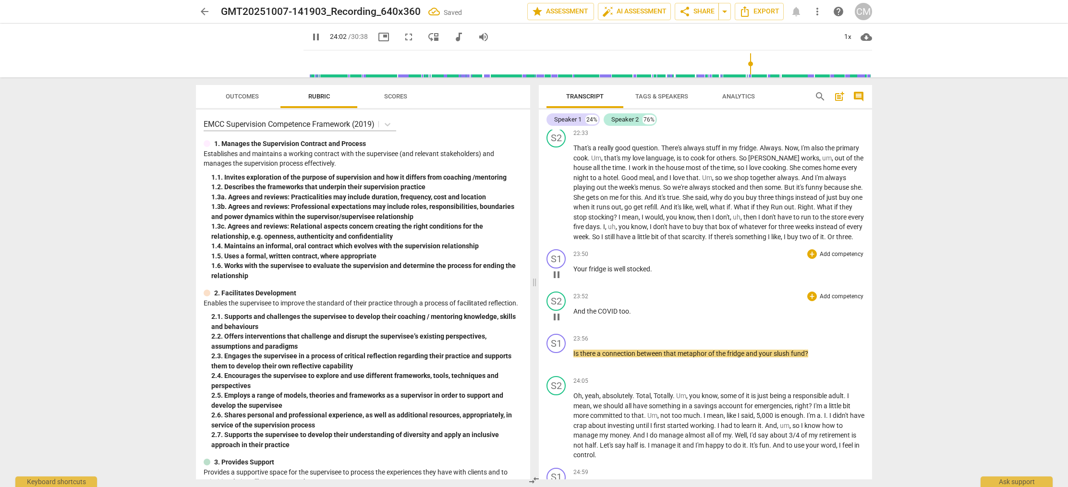
type input "1442"
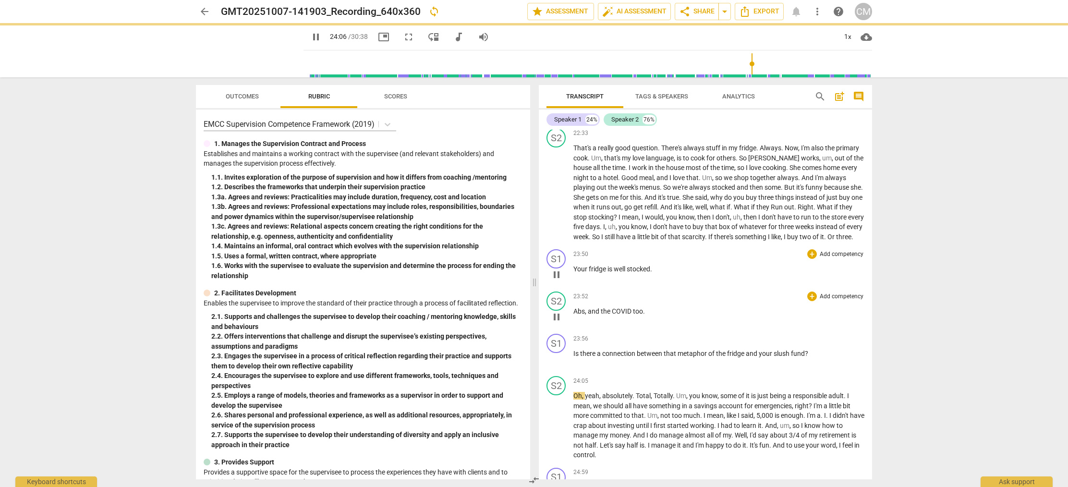
click at [625, 315] on span "COVID" at bounding box center [622, 311] width 21 height 8
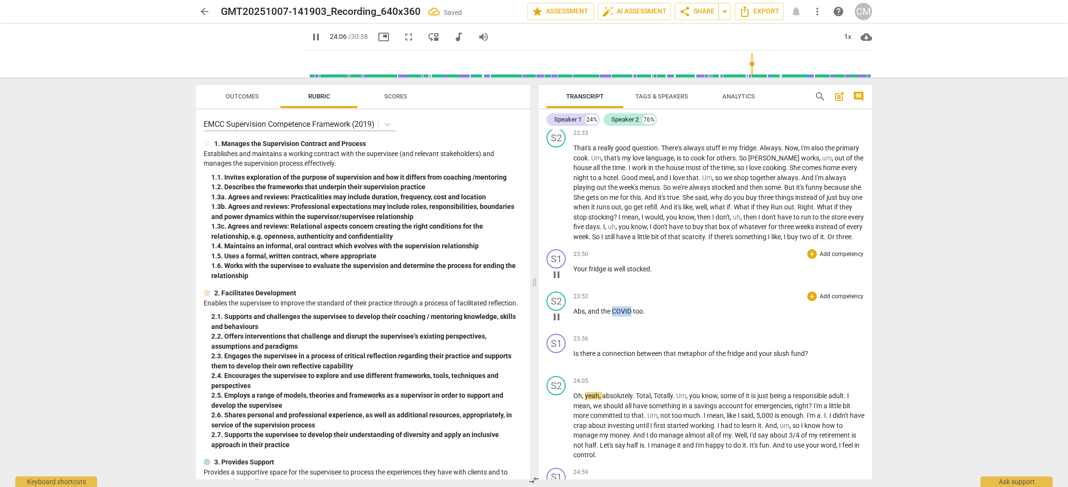
click at [625, 315] on span "COVID" at bounding box center [622, 311] width 21 height 8
click at [653, 326] on div "23:52 + Add competency keyboard_arrow_right Abs , and the COVID too ." at bounding box center [718, 308] width 291 height 35
click at [622, 315] on span "COVID" at bounding box center [622, 311] width 21 height 8
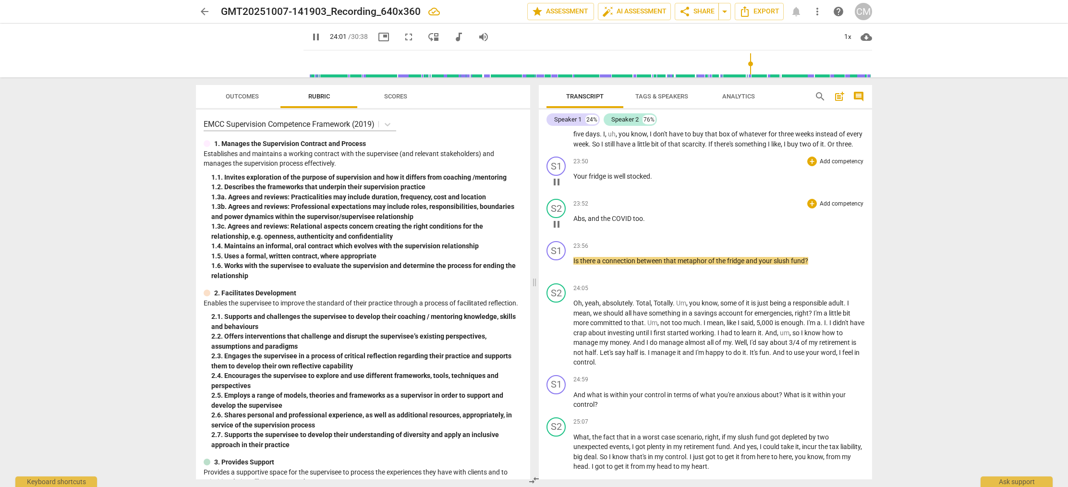
scroll to position [4650, 0]
drag, startPoint x: 612, startPoint y: 240, endPoint x: 632, endPoint y: 239, distance: 19.3
click at [632, 225] on span "COVID" at bounding box center [622, 221] width 21 height 8
type input "1445"
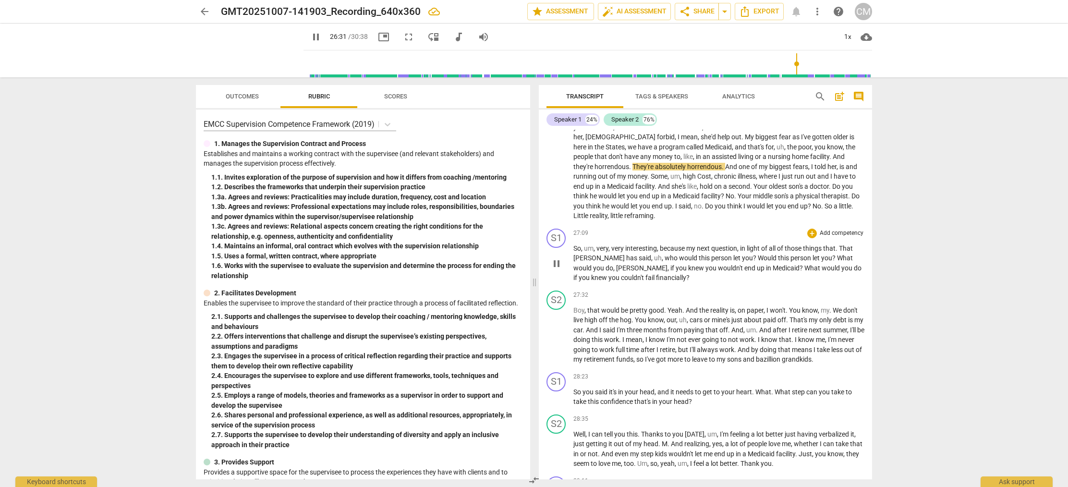
scroll to position [5083, 0]
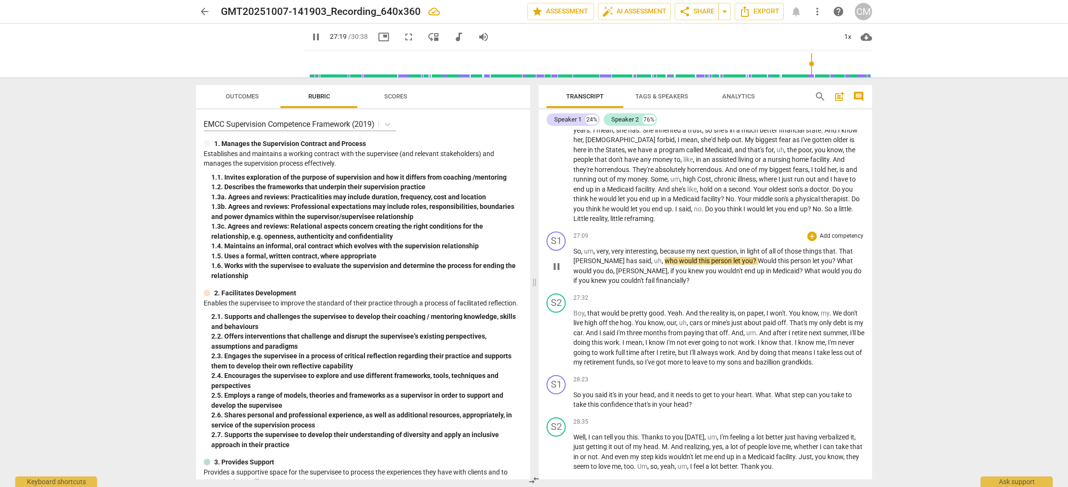
click at [843, 255] on span "That" at bounding box center [846, 251] width 14 height 8
type input "1642"
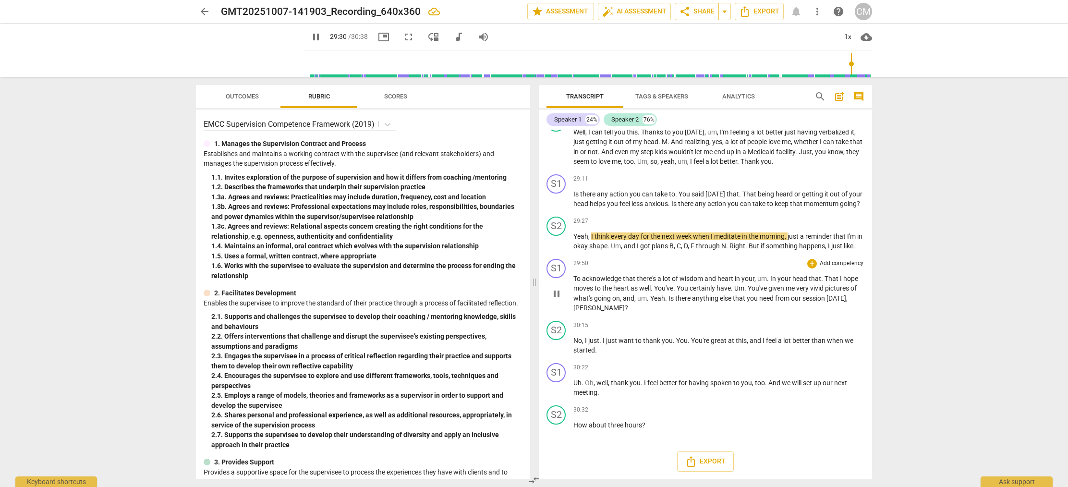
scroll to position [5415, 0]
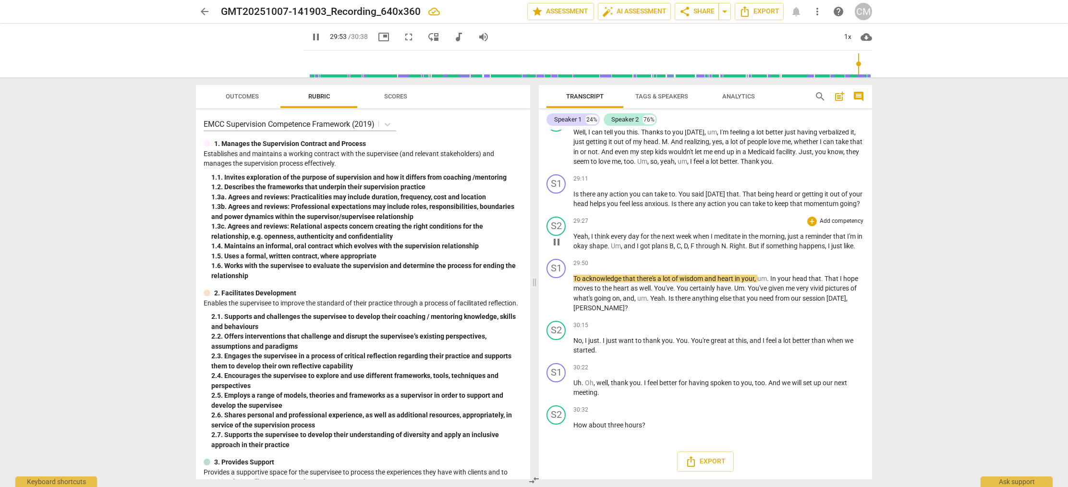
click at [828, 248] on span "," at bounding box center [826, 246] width 3 height 8
drag, startPoint x: 837, startPoint y: 250, endPoint x: 583, endPoint y: 259, distance: 253.6
click at [583, 251] on p "Yeah , I think every day for the next week when I meditate in the morning , jus…" at bounding box center [718, 241] width 291 height 20
type input "1797"
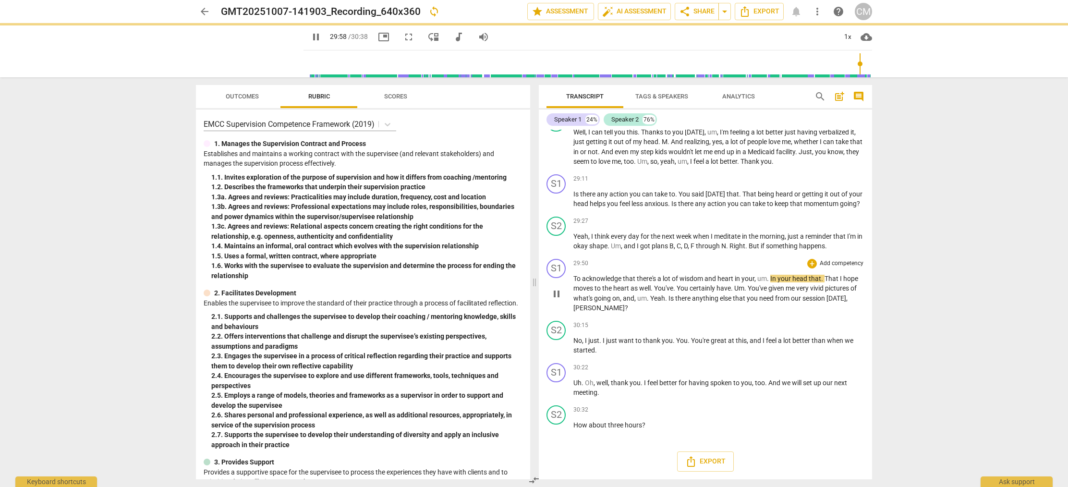
click at [575, 281] on span "To" at bounding box center [577, 279] width 9 height 8
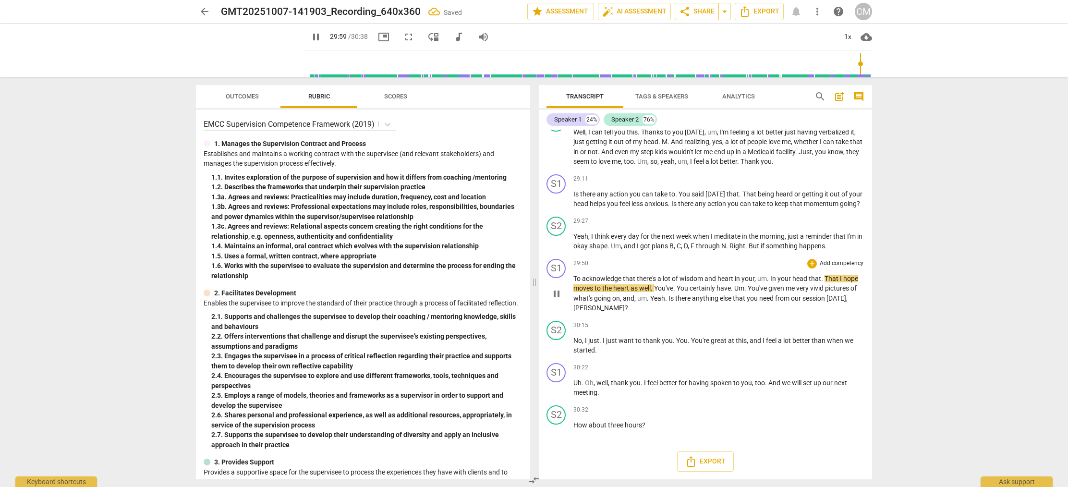
type input "1800"
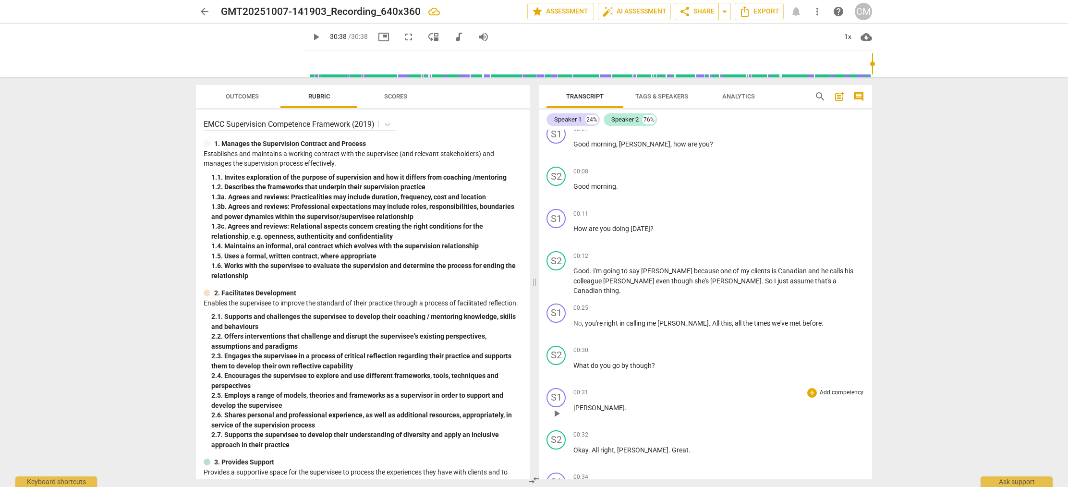
scroll to position [0, 0]
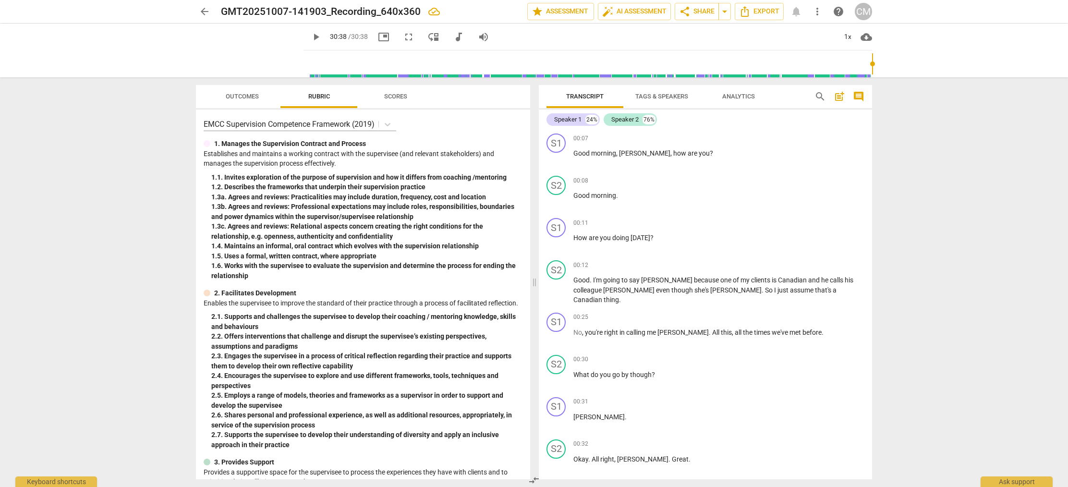
click at [738, 96] on span "Analytics" at bounding box center [738, 96] width 33 height 7
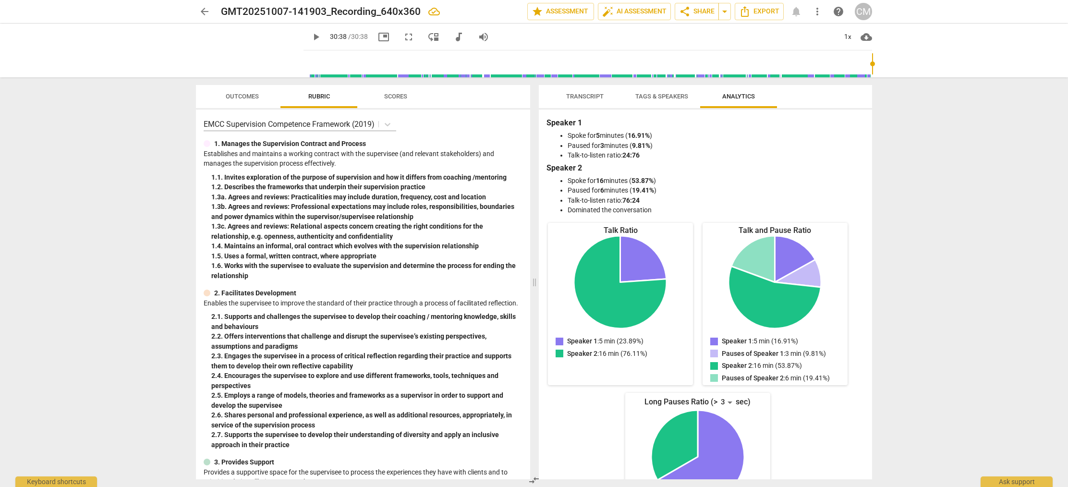
click at [662, 98] on span "Tags & Speakers" at bounding box center [661, 96] width 53 height 7
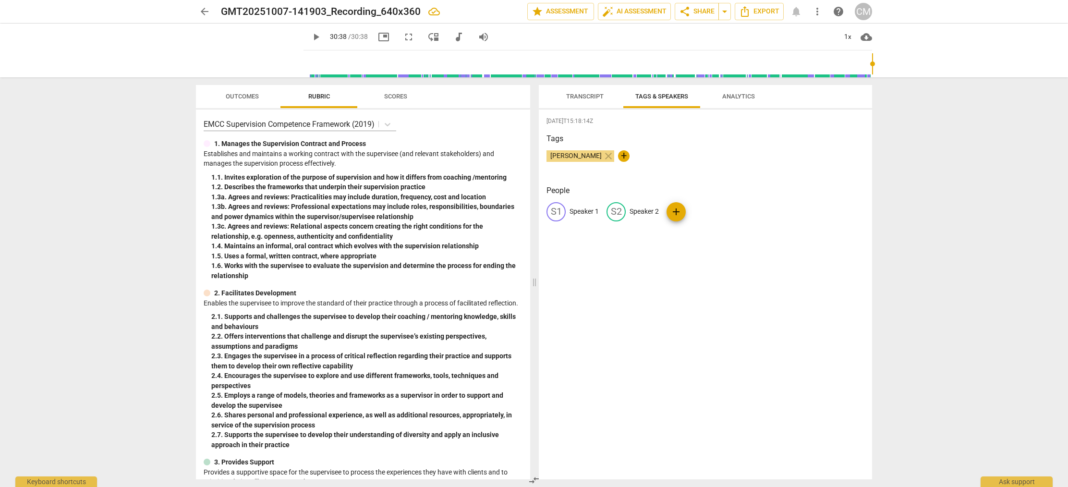
click at [587, 96] on span "Transcript" at bounding box center [584, 96] width 37 height 7
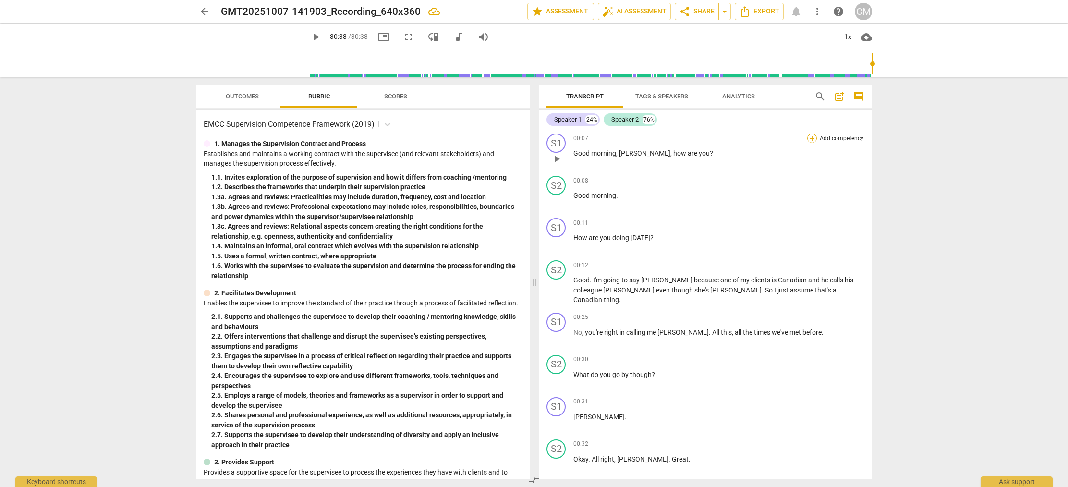
scroll to position [0, 0]
type input "967"
click at [598, 74] on input "range" at bounding box center [589, 63] width 564 height 31
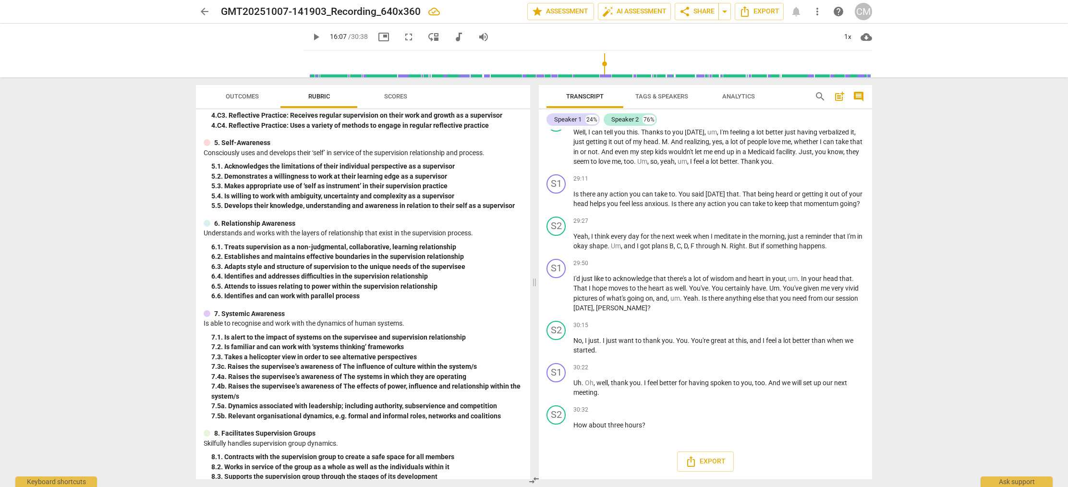
scroll to position [5417, 0]
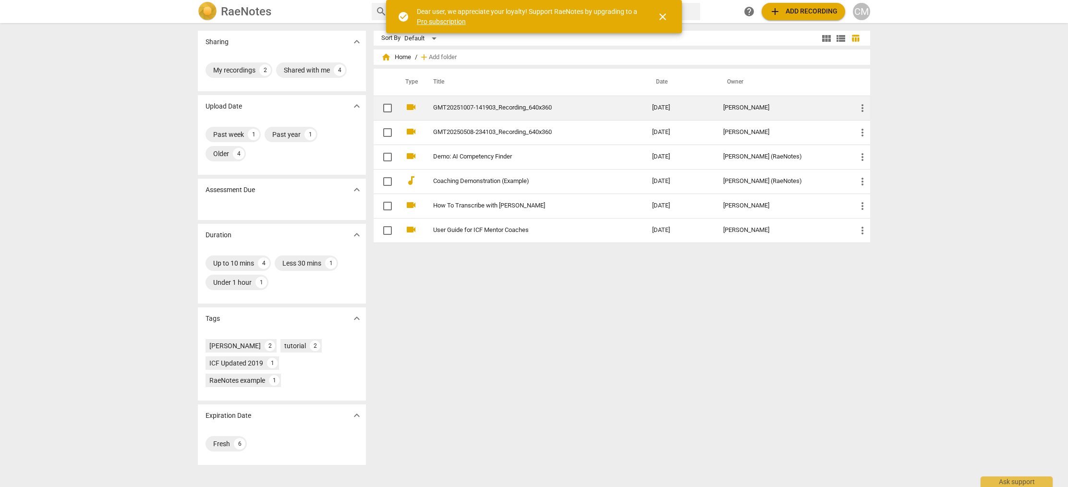
click at [470, 106] on link "GMT20251007-141903_Recording_640x360" at bounding box center [525, 107] width 184 height 7
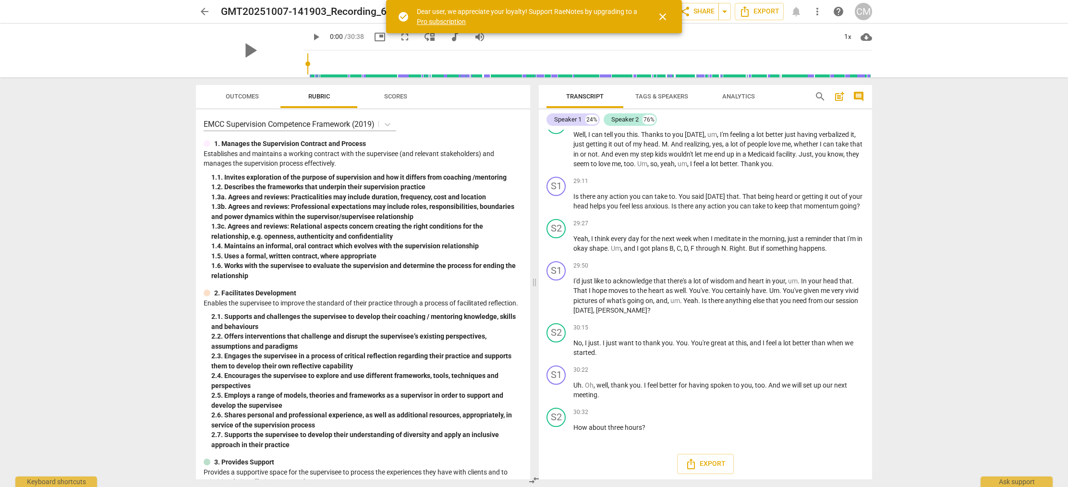
scroll to position [5417, 0]
